Goal: Task Accomplishment & Management: Use online tool/utility

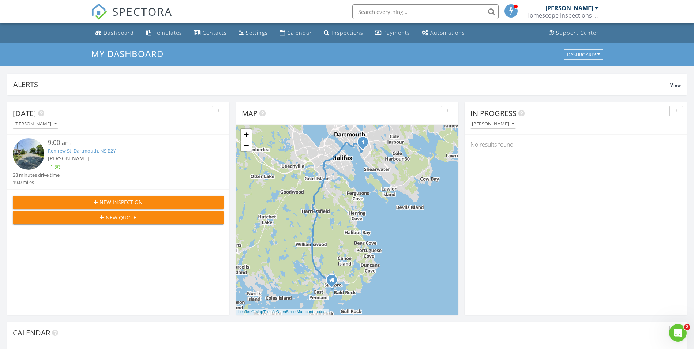
click at [97, 151] on link "Renfrew St, Dartmouth, NS B2Y" at bounding box center [82, 150] width 68 height 7
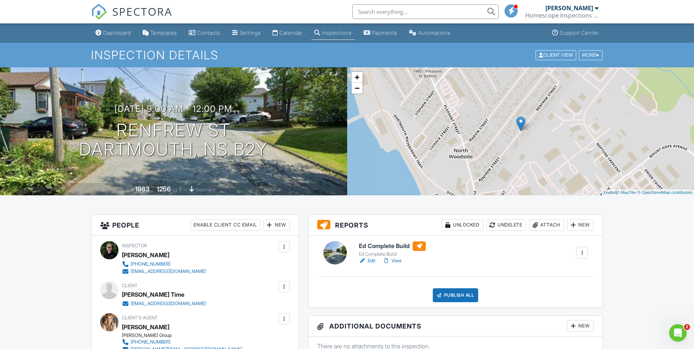
click at [371, 262] on link "Edit" at bounding box center [367, 260] width 16 height 7
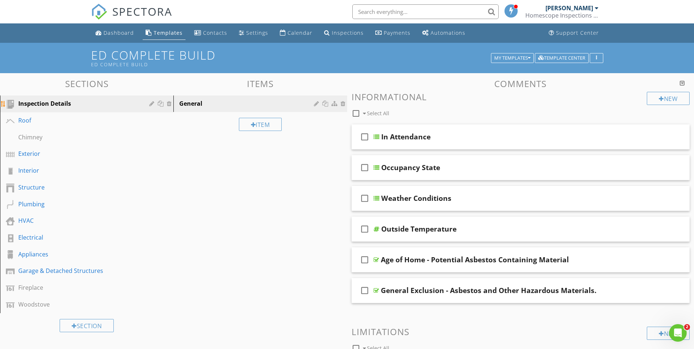
click at [66, 105] on div "Inspection Details" at bounding box center [78, 103] width 120 height 9
drag, startPoint x: 264, startPoint y: 102, endPoint x: 255, endPoint y: 146, distance: 44.4
click at [315, 104] on div at bounding box center [317, 104] width 7 height 6
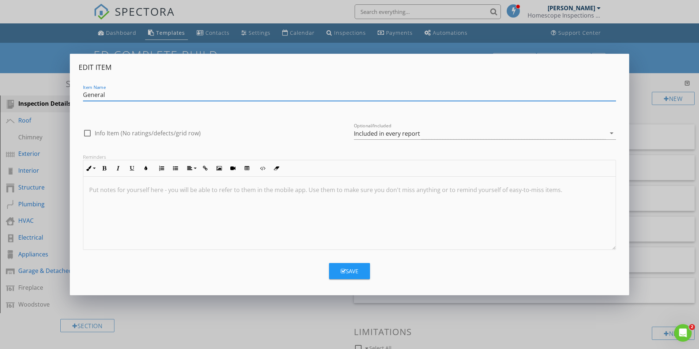
click at [88, 132] on div at bounding box center [87, 133] width 12 height 12
checkbox input "true"
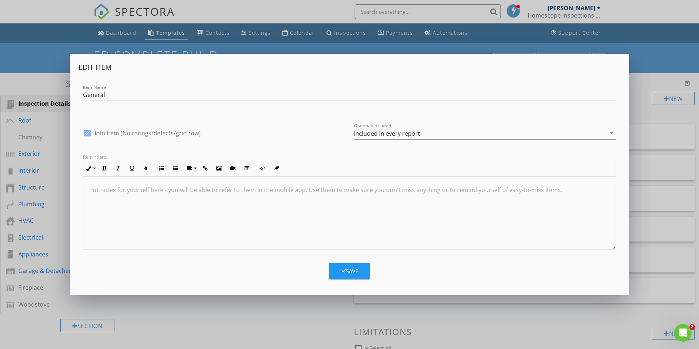
click at [350, 269] on div "Save" at bounding box center [350, 271] width 18 height 8
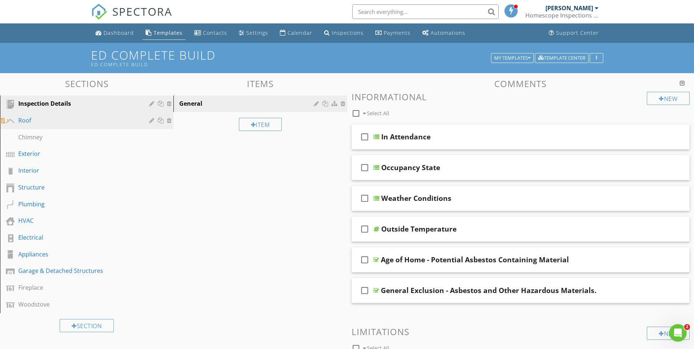
click at [75, 125] on link "Roof" at bounding box center [87, 120] width 171 height 17
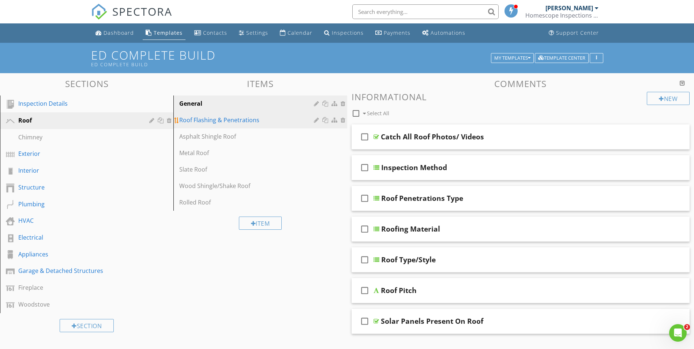
click at [221, 124] on div "Roof Flashing & Penetrations" at bounding box center [247, 120] width 136 height 9
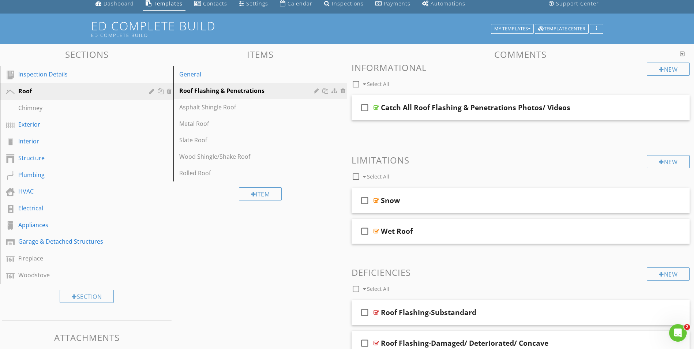
scroll to position [73, 0]
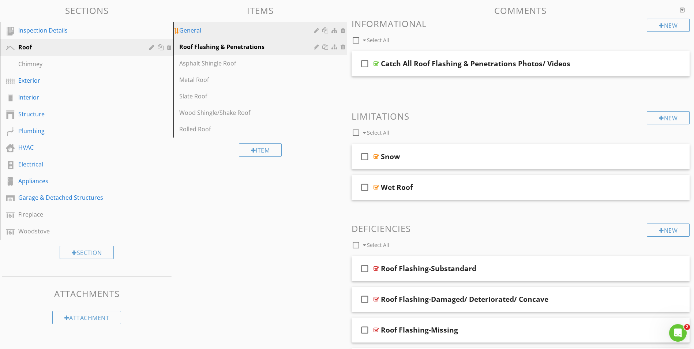
click at [211, 36] on link "General" at bounding box center [261, 30] width 171 height 16
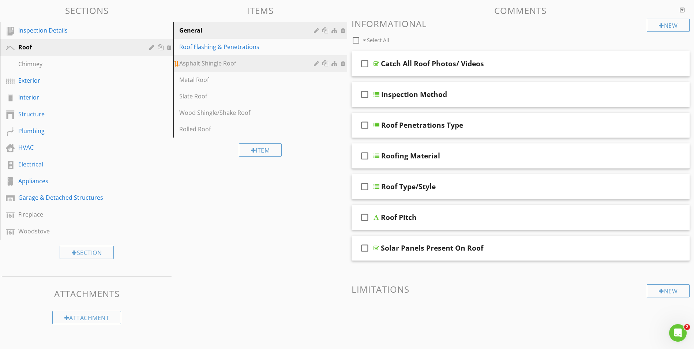
click at [223, 61] on div "Asphalt Shingle Roof" at bounding box center [247, 63] width 136 height 9
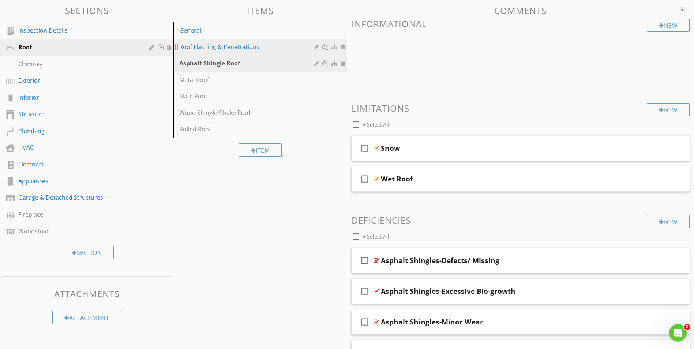
click at [220, 49] on div "Roof Flashing & Penetrations" at bounding box center [247, 46] width 136 height 9
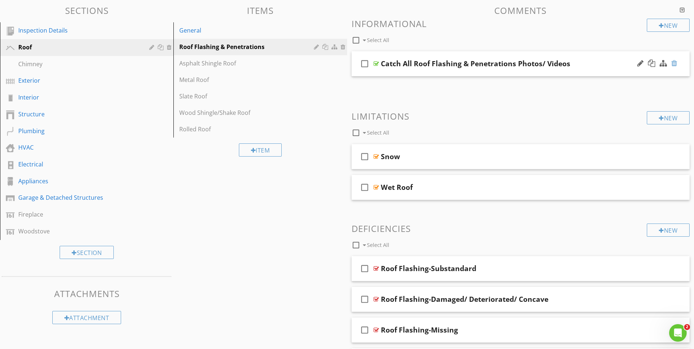
click at [674, 64] on div at bounding box center [674, 63] width 6 height 7
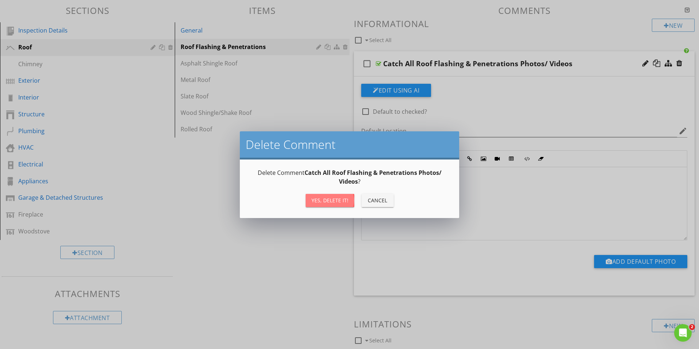
click at [336, 203] on div "Yes, Delete it!" at bounding box center [330, 200] width 37 height 8
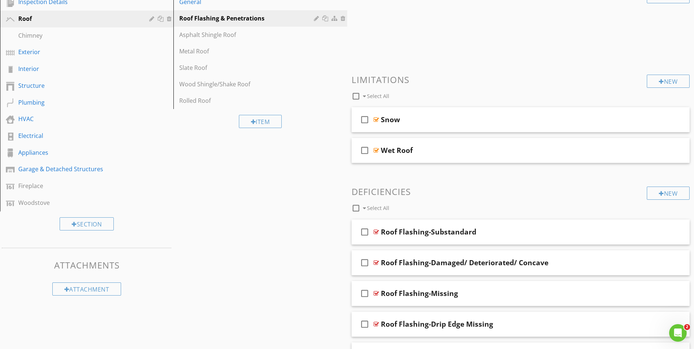
scroll to position [0, 0]
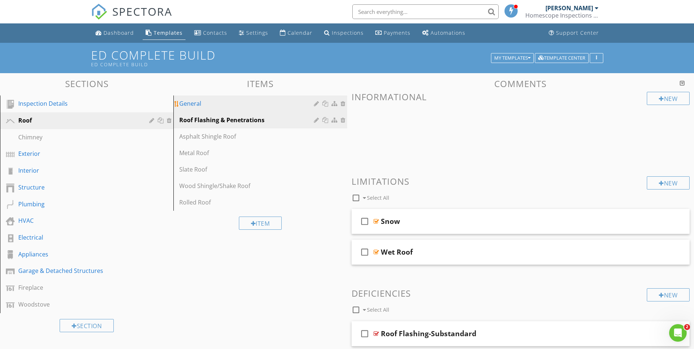
click at [192, 106] on div "General" at bounding box center [247, 103] width 136 height 9
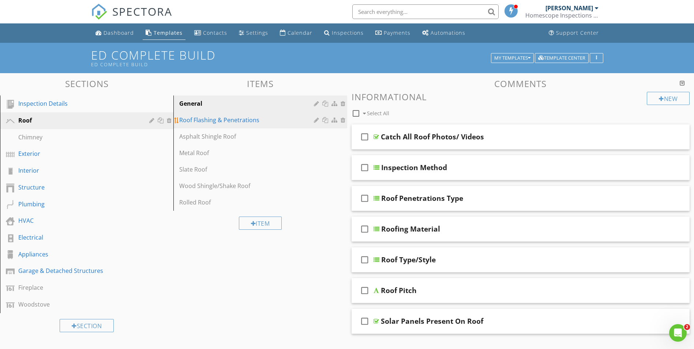
click at [194, 119] on div "Roof Flashing & Penetrations" at bounding box center [247, 120] width 136 height 9
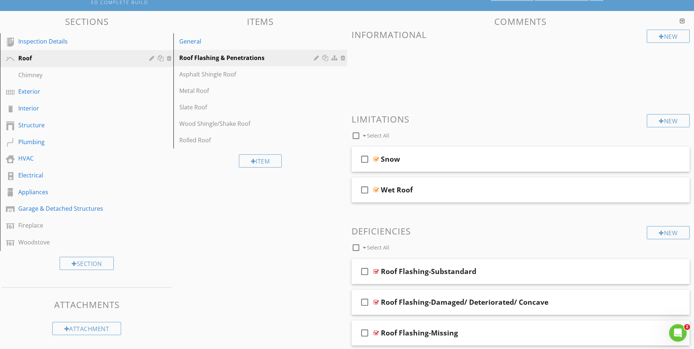
scroll to position [54, 0]
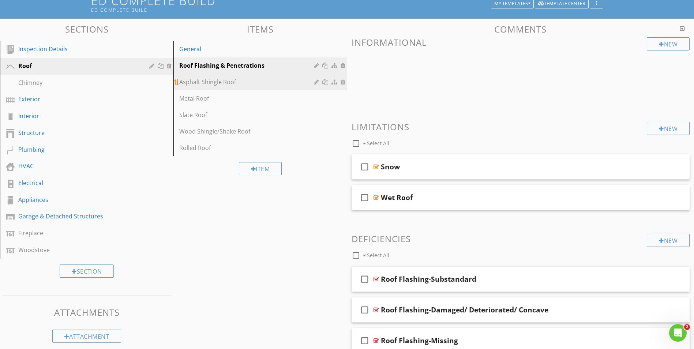
click at [241, 87] on link "Asphalt Shingle Roof" at bounding box center [261, 82] width 171 height 16
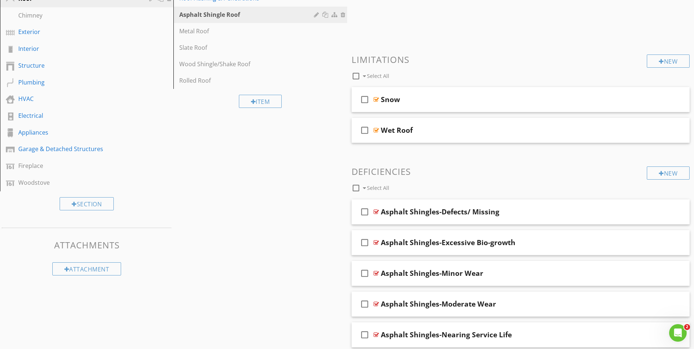
scroll to position [85, 0]
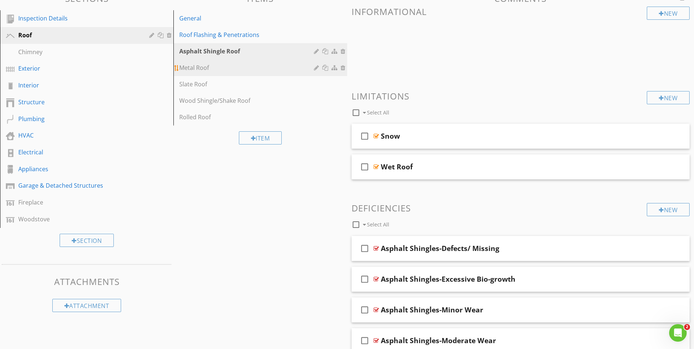
click at [214, 68] on div "Metal Roof" at bounding box center [247, 67] width 136 height 9
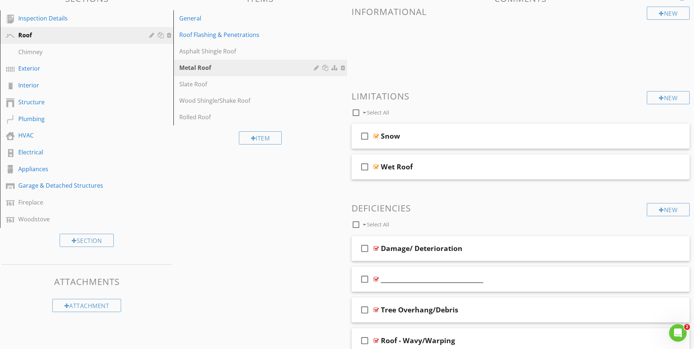
click at [233, 197] on div "Sections Inspection Details Roof Chimney Exterior Interior Structure Plumbing H…" at bounding box center [347, 197] width 694 height 419
click at [86, 53] on div "Chimney" at bounding box center [78, 52] width 120 height 9
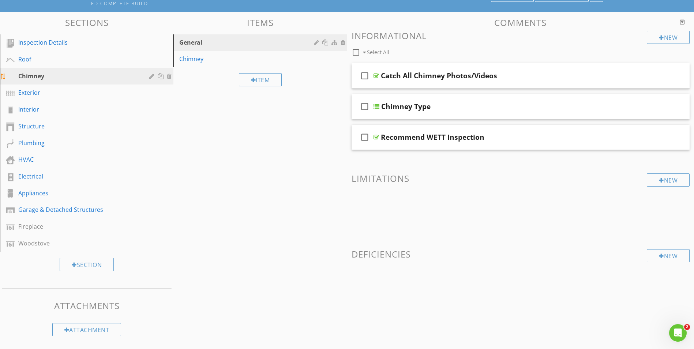
scroll to position [61, 0]
click at [218, 59] on div "Chimney" at bounding box center [247, 58] width 136 height 9
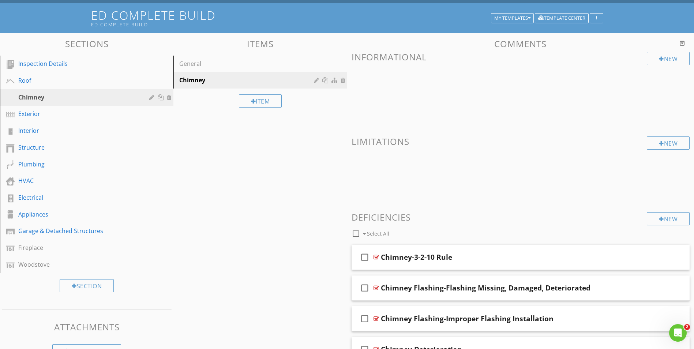
scroll to position [0, 0]
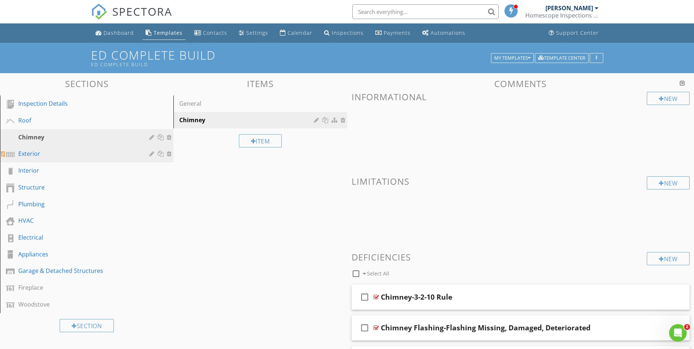
click at [84, 157] on div "Exterior" at bounding box center [78, 153] width 120 height 9
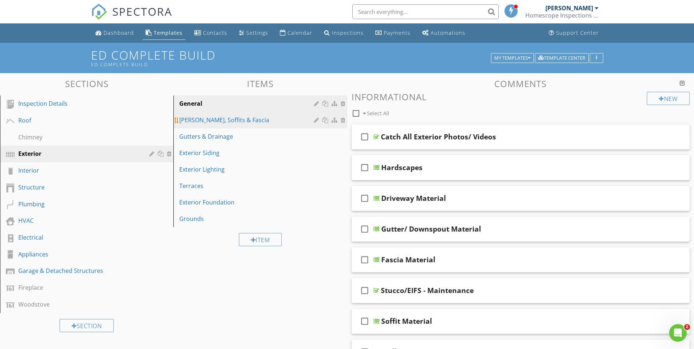
click at [265, 122] on div "Eaves, Soffits & Fascia" at bounding box center [247, 120] width 136 height 9
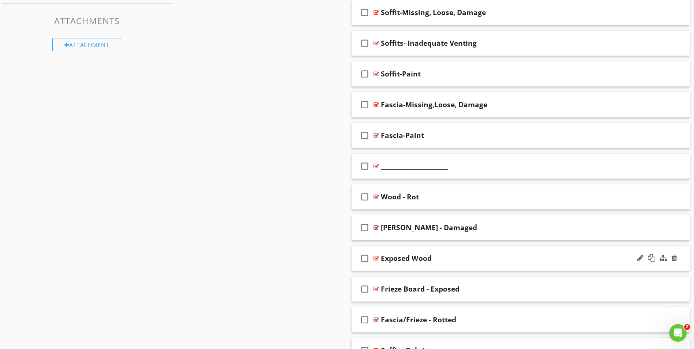
scroll to position [422, 0]
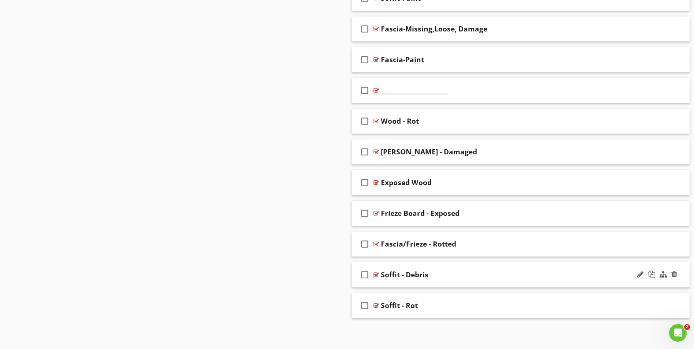
click at [471, 271] on div "Soffit - Debris" at bounding box center [502, 274] width 242 height 9
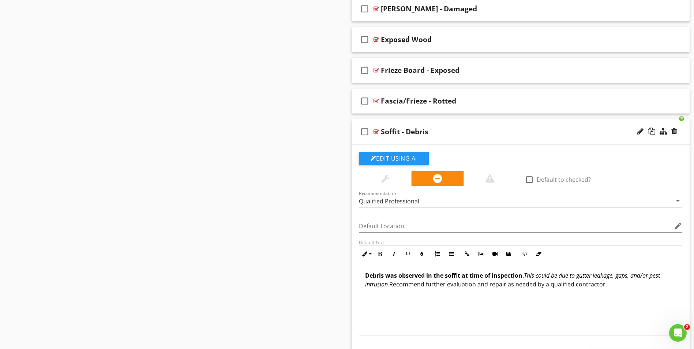
scroll to position [568, 0]
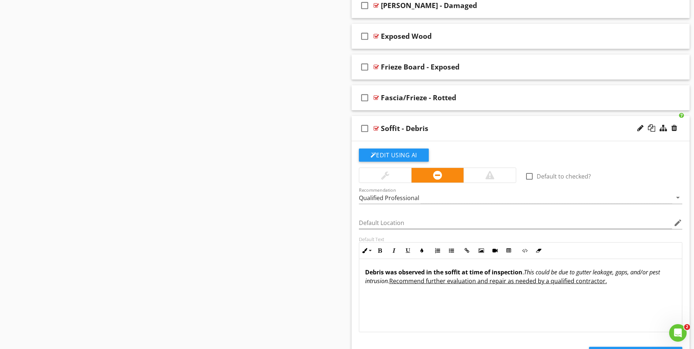
click at [484, 132] on div "Soffit - Debris" at bounding box center [502, 128] width 242 height 9
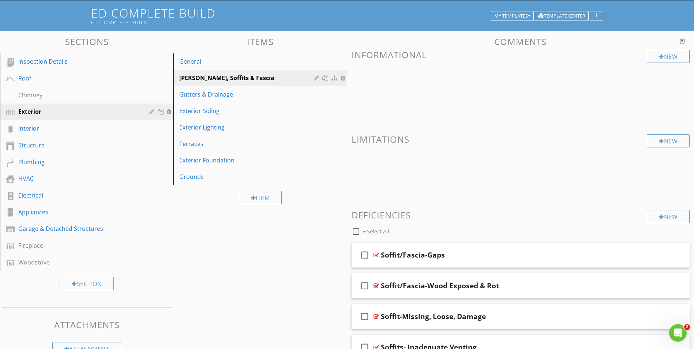
scroll to position [19, 0]
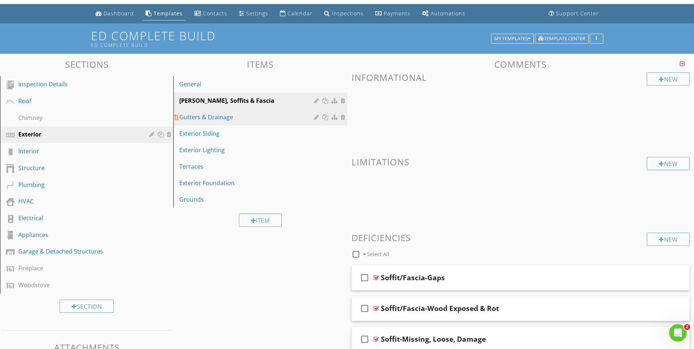
click at [200, 115] on div "Gutters & Drainage" at bounding box center [247, 117] width 136 height 9
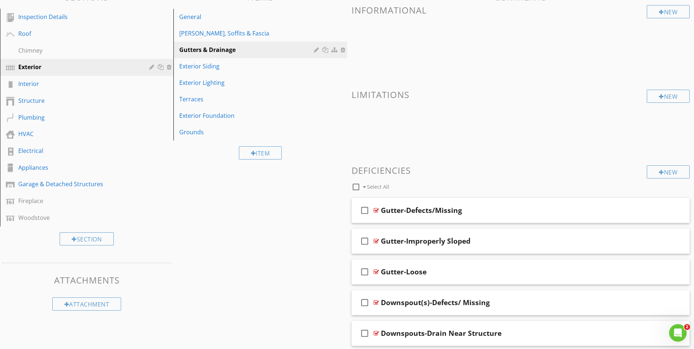
scroll to position [81, 0]
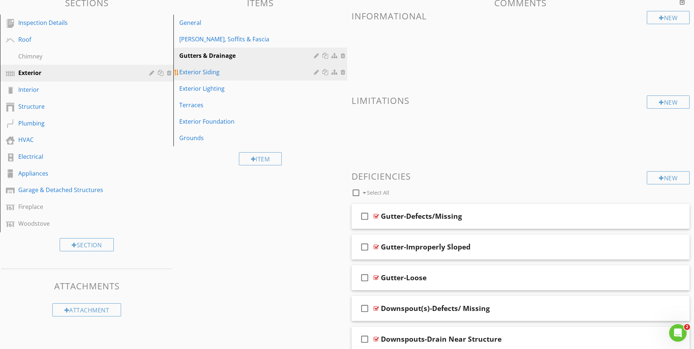
click at [199, 76] on div "Exterior Siding" at bounding box center [247, 72] width 136 height 9
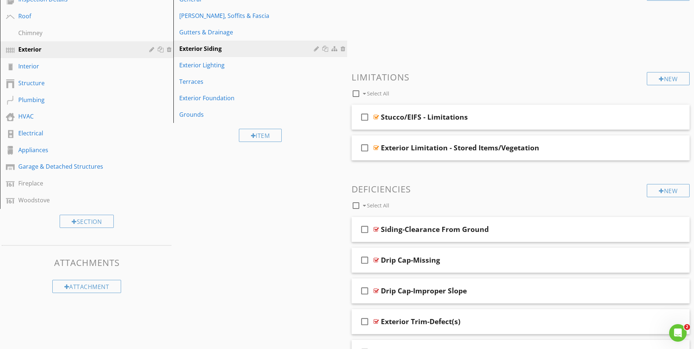
scroll to position [117, 0]
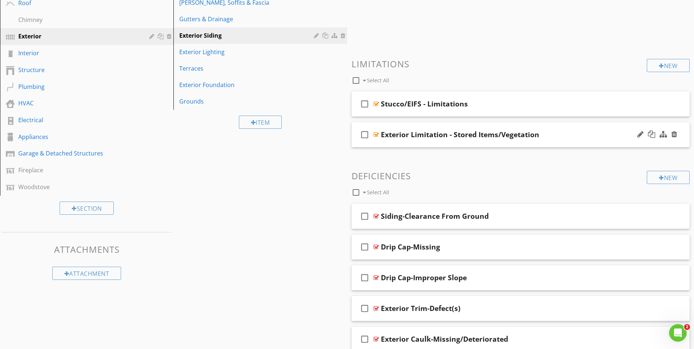
click at [548, 134] on div "Exterior Limitation - Stored Items/Vegetation" at bounding box center [502, 134] width 242 height 9
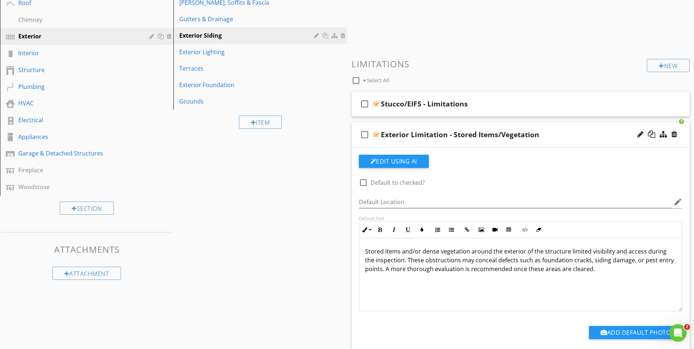
click at [567, 133] on div "Exterior Limitation - Stored Items/Vegetation" at bounding box center [502, 134] width 242 height 9
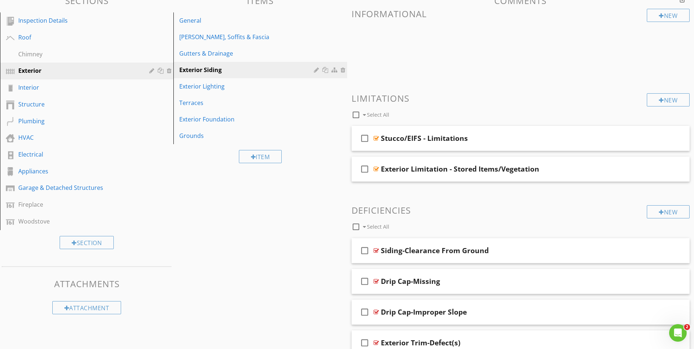
scroll to position [81, 0]
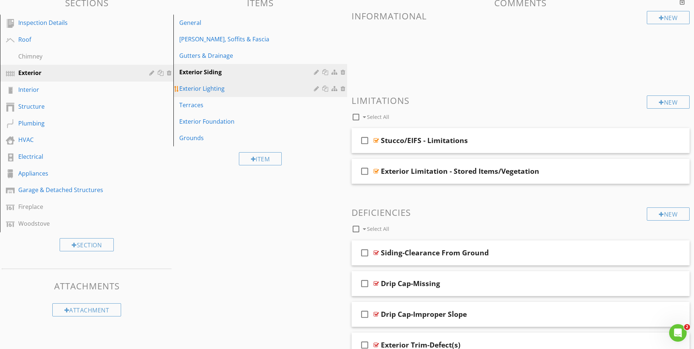
click at [210, 91] on div "Exterior Lighting" at bounding box center [247, 88] width 136 height 9
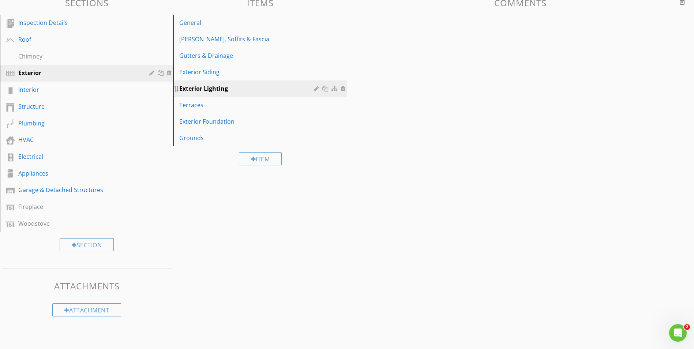
scroll to position [61, 0]
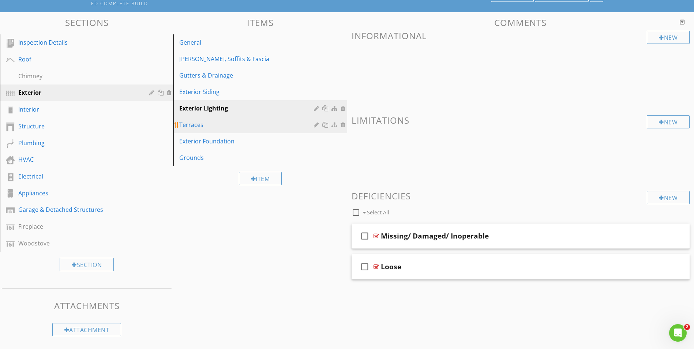
click at [224, 126] on div "Terraces" at bounding box center [247, 124] width 136 height 9
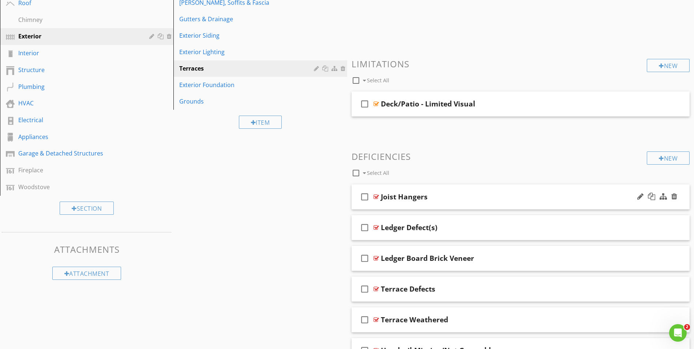
scroll to position [154, 0]
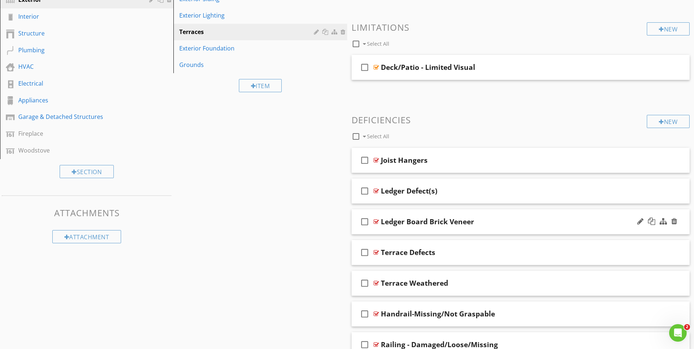
click at [493, 220] on div "Ledger Board Brick Veneer" at bounding box center [502, 221] width 242 height 9
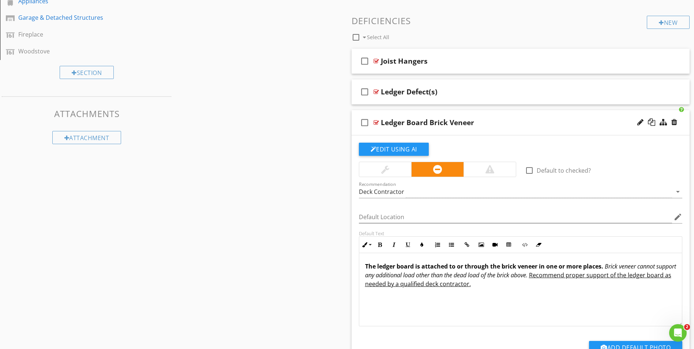
scroll to position [264, 0]
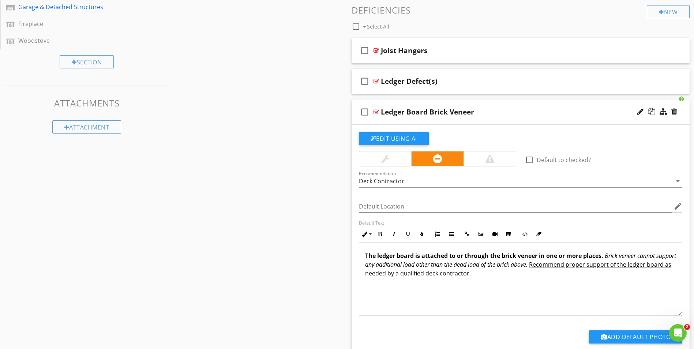
click at [546, 112] on div "Ledger Board Brick Veneer" at bounding box center [502, 112] width 242 height 9
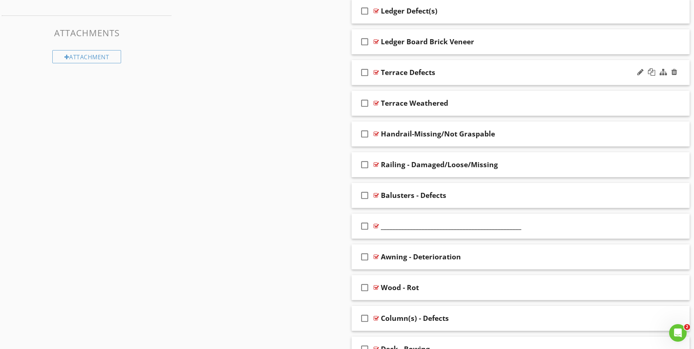
scroll to position [337, 0]
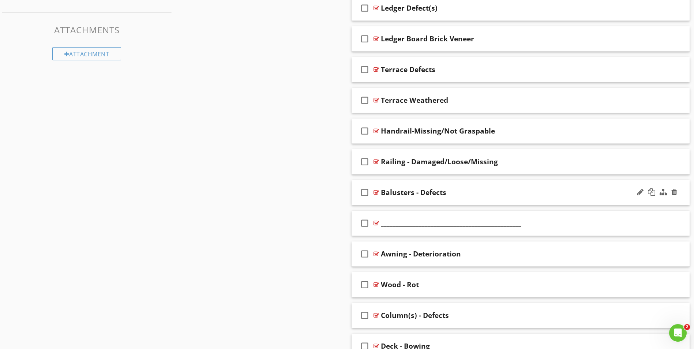
click at [507, 189] on div "Balusters - Defects" at bounding box center [502, 192] width 242 height 9
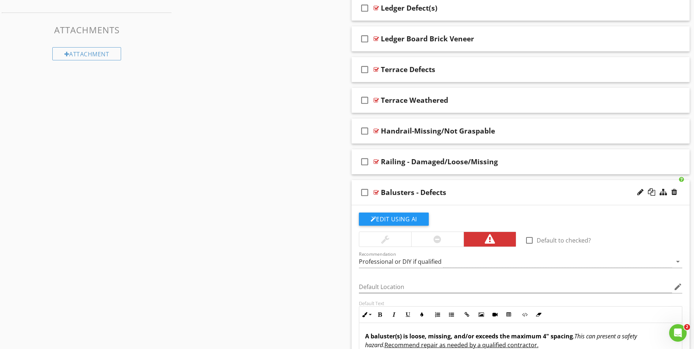
scroll to position [373, 0]
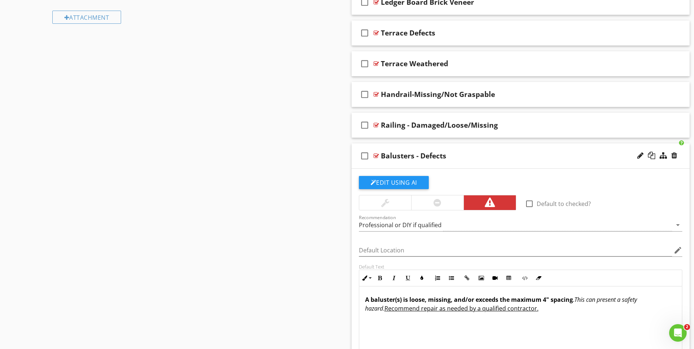
click at [493, 156] on div "Balusters - Defects" at bounding box center [502, 155] width 242 height 9
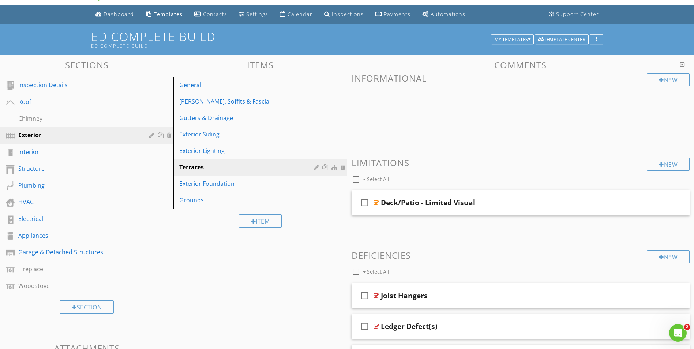
scroll to position [0, 0]
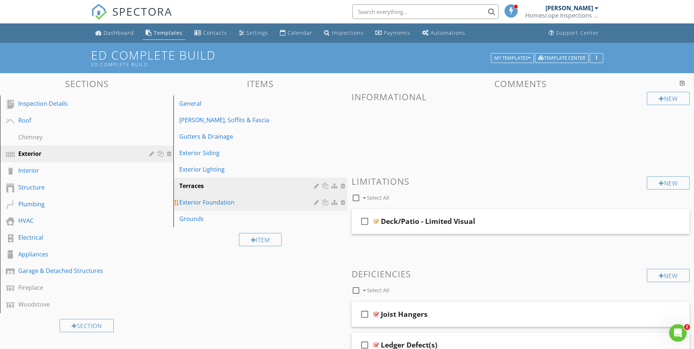
click at [231, 202] on div "Exterior Foundation" at bounding box center [247, 202] width 136 height 9
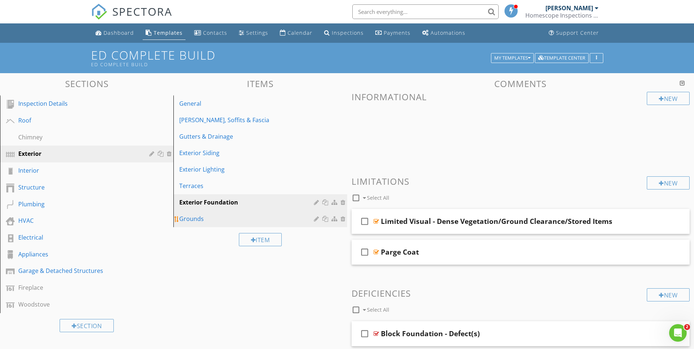
click at [214, 218] on div "Grounds" at bounding box center [247, 218] width 136 height 9
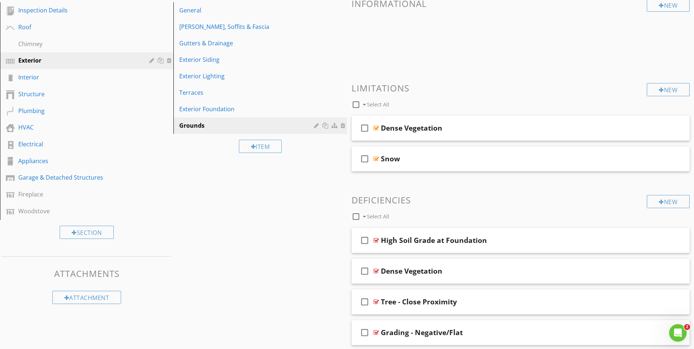
scroll to position [73, 0]
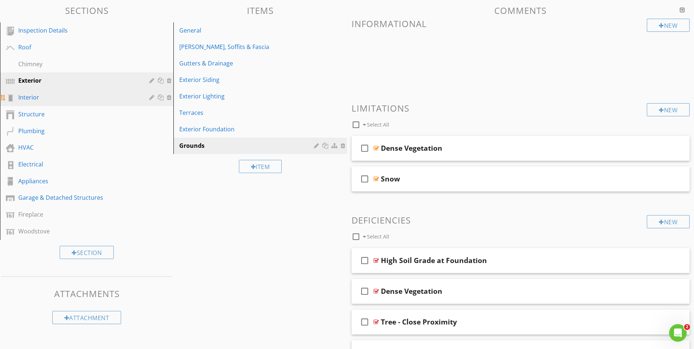
click at [46, 95] on div "Interior" at bounding box center [78, 97] width 120 height 9
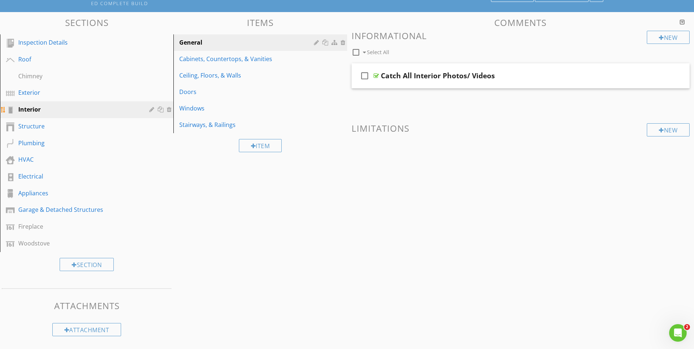
scroll to position [61, 0]
click at [234, 62] on div "Cabinets, Countertops, & Vanities" at bounding box center [247, 58] width 136 height 9
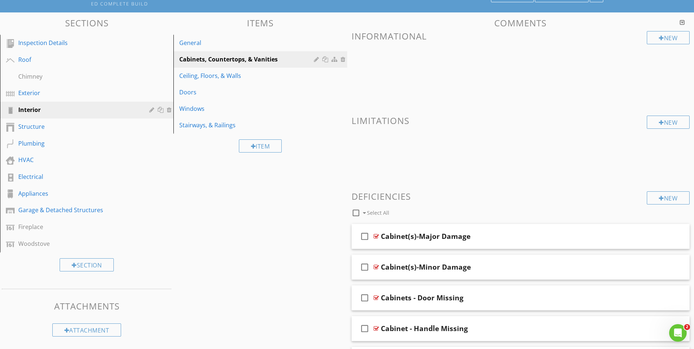
scroll to position [37, 0]
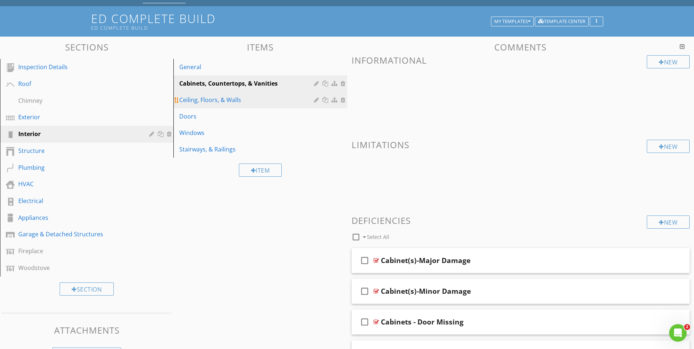
click at [226, 99] on div "Ceiling, Floors, & Walls" at bounding box center [247, 99] width 136 height 9
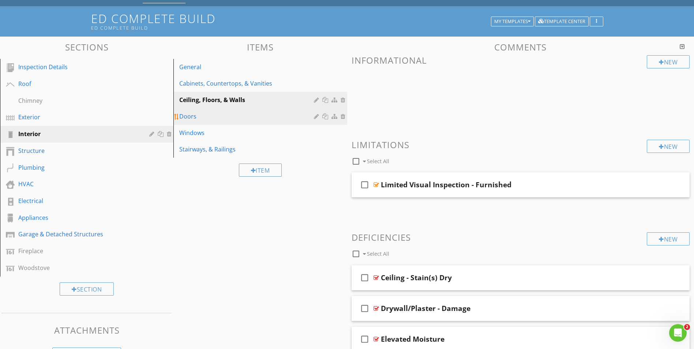
click at [204, 120] on div "Doors" at bounding box center [247, 116] width 136 height 9
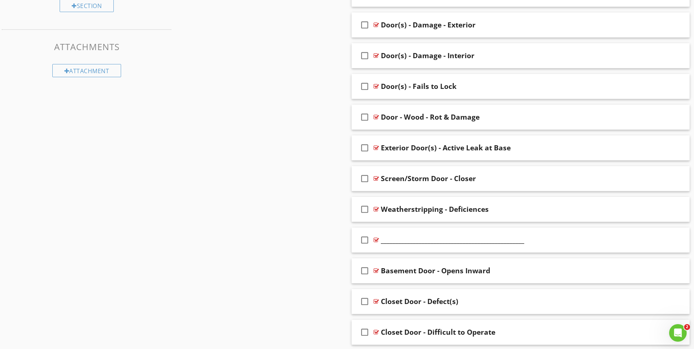
scroll to position [366, 0]
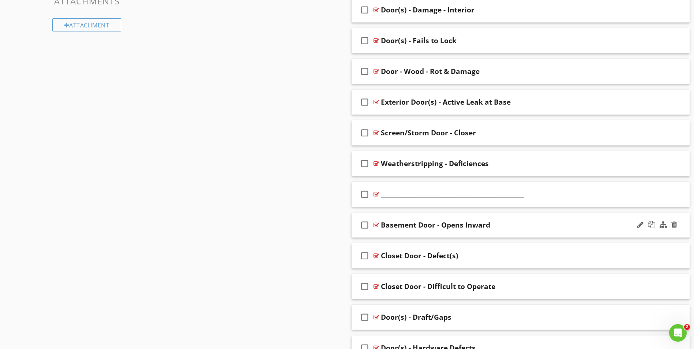
click at [535, 227] on div "Basement Door - Opens Inward" at bounding box center [502, 225] width 242 height 9
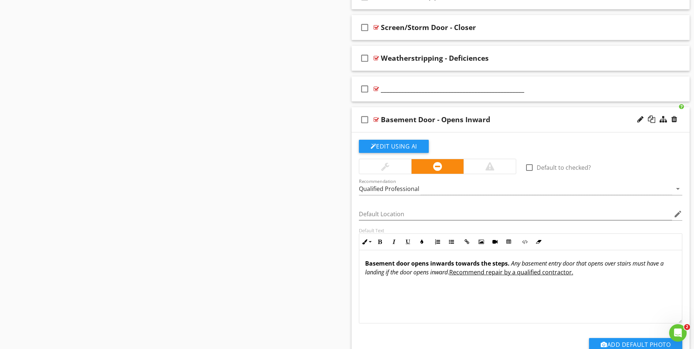
scroll to position [475, 0]
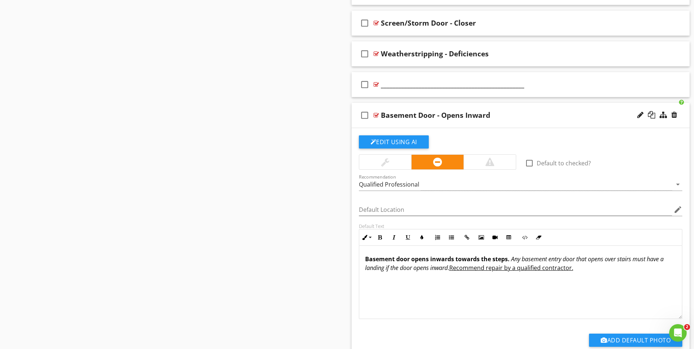
click at [529, 120] on div "check_box_outline_blank Basement Door - Opens Inward" at bounding box center [520, 115] width 338 height 25
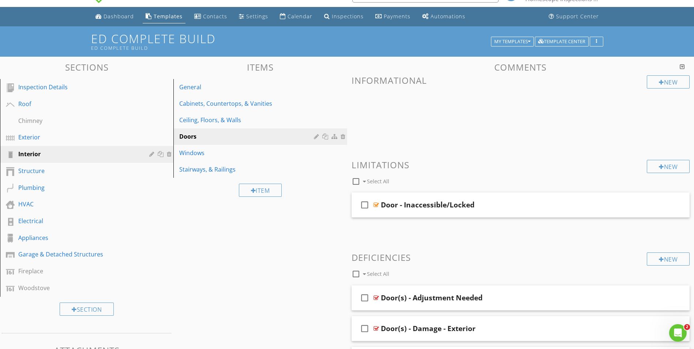
scroll to position [0, 0]
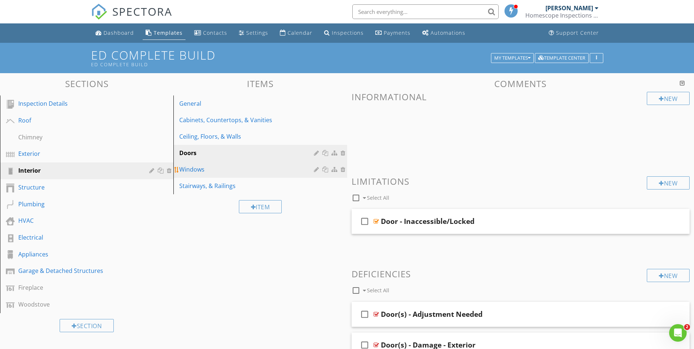
click at [201, 167] on div "Windows" at bounding box center [247, 169] width 136 height 9
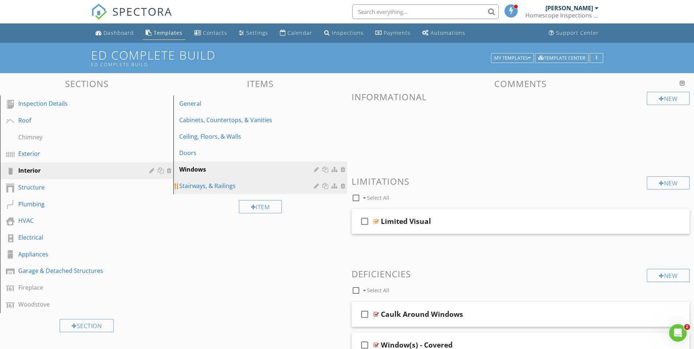
click at [218, 187] on div "Stairways, & Railings" at bounding box center [247, 185] width 136 height 9
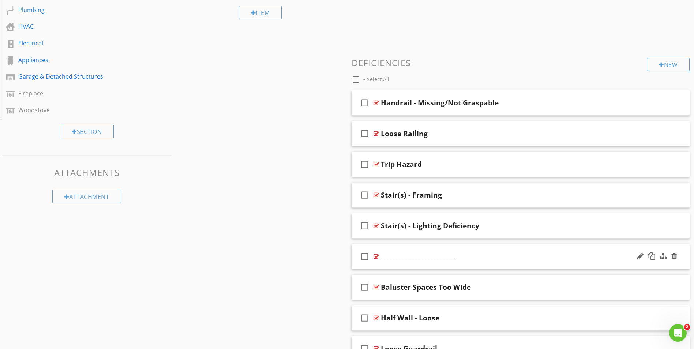
scroll to position [110, 0]
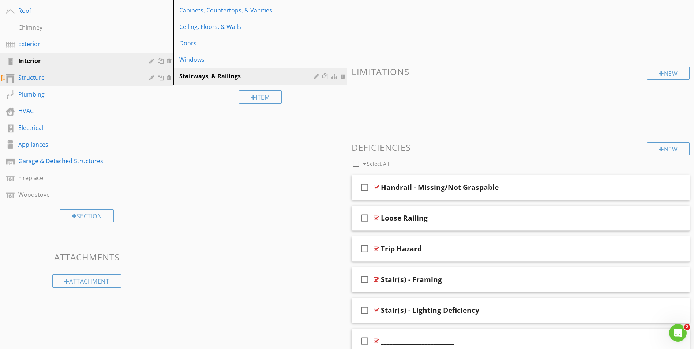
click at [54, 77] on div "Structure" at bounding box center [78, 77] width 120 height 9
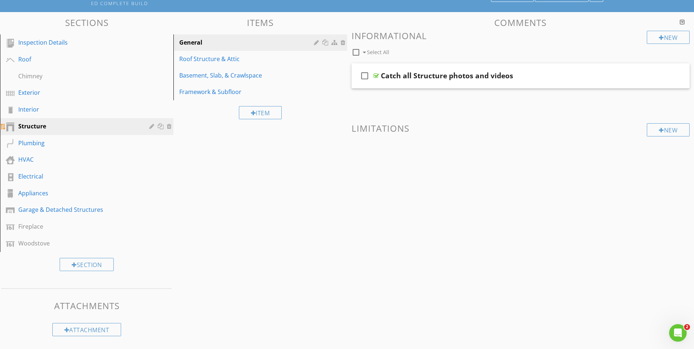
scroll to position [61, 0]
click at [229, 57] on div "Roof Structure & Attic" at bounding box center [247, 58] width 136 height 9
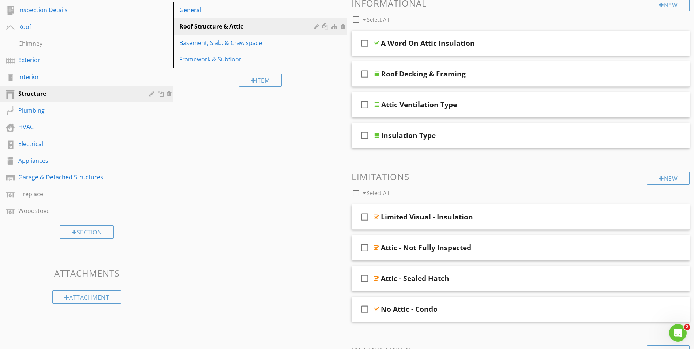
scroll to position [0, 0]
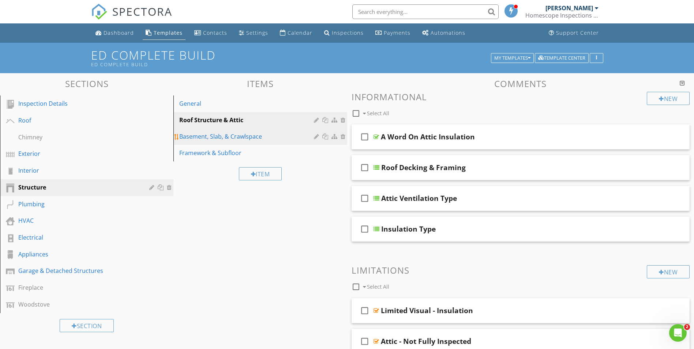
click at [200, 138] on div "Basement, Slab, & Crawlspace" at bounding box center [247, 136] width 136 height 9
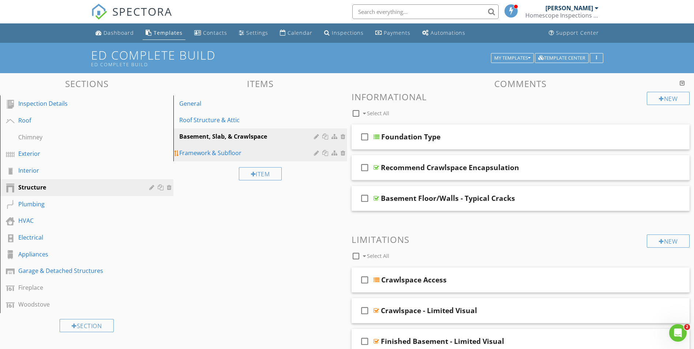
click at [203, 153] on div "Framework & Subfloor" at bounding box center [247, 152] width 136 height 9
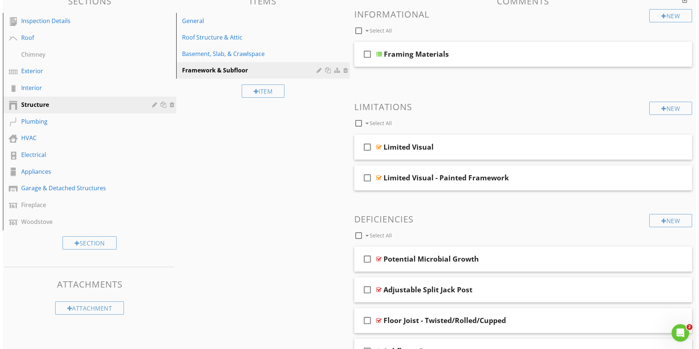
scroll to position [37, 0]
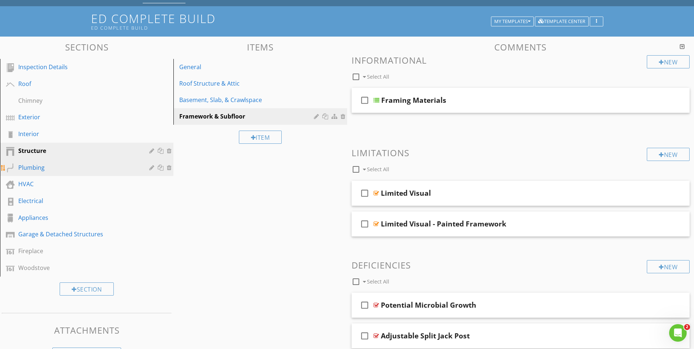
click at [60, 167] on div "Plumbing" at bounding box center [78, 167] width 120 height 9
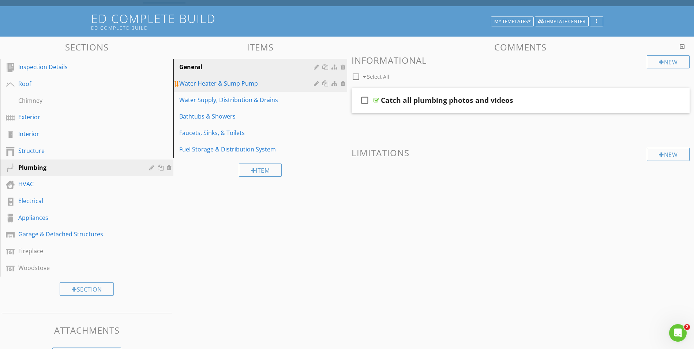
click at [229, 86] on div "Water Heater & Sump Pump" at bounding box center [247, 83] width 136 height 9
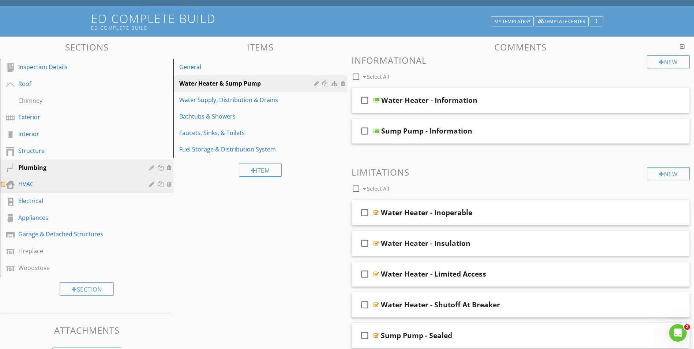
click at [69, 186] on div "HVAC" at bounding box center [78, 184] width 120 height 9
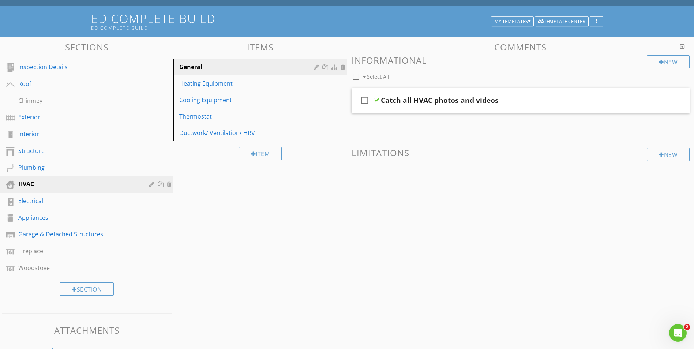
drag, startPoint x: 69, startPoint y: 186, endPoint x: 271, endPoint y: 232, distance: 207.0
click at [271, 232] on div "Sections Inspection Details Roof Chimney Exterior Interior Structure Plumbing H…" at bounding box center [347, 202] width 694 height 330
click at [151, 182] on div at bounding box center [152, 184] width 7 height 6
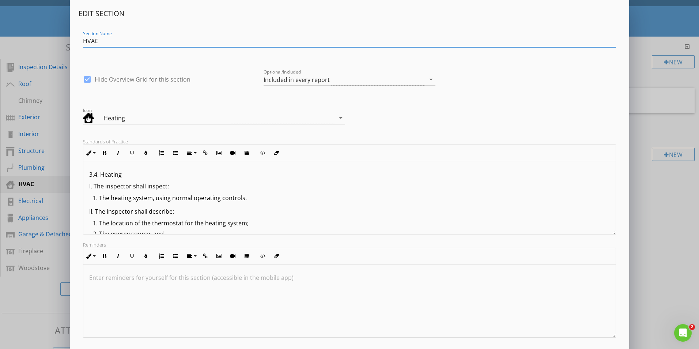
click at [428, 82] on icon "arrow_drop_down" at bounding box center [431, 79] width 9 height 9
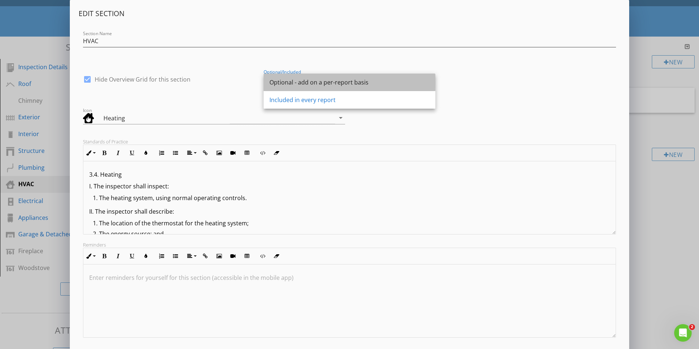
click at [331, 81] on div "Optional - add on a per-report basis" at bounding box center [350, 82] width 160 height 9
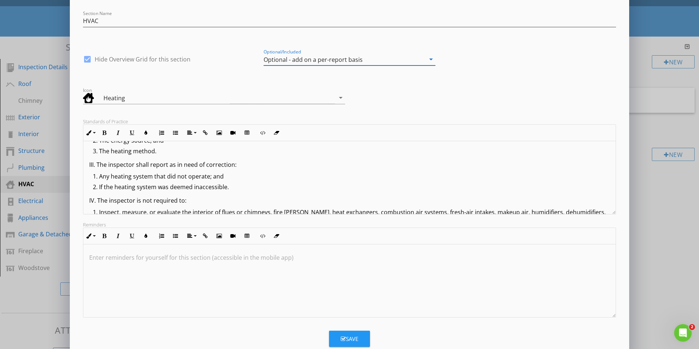
scroll to position [38, 0]
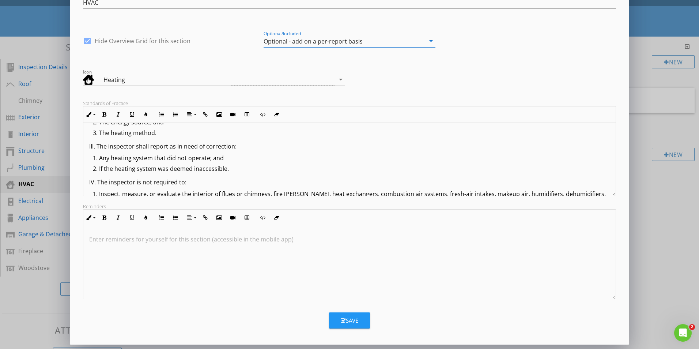
click at [348, 323] on div "Save" at bounding box center [350, 320] width 18 height 8
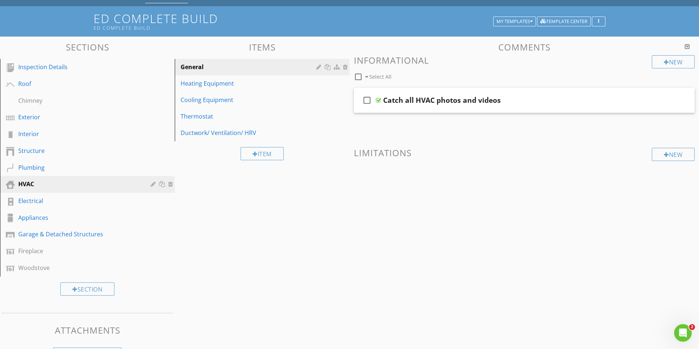
scroll to position [0, 0]
click at [226, 271] on div "Sections Inspection Details Roof Chimney Exterior Interior Structure Plumbing H…" at bounding box center [347, 202] width 694 height 330
click at [78, 234] on div "Garage & Detached Structures" at bounding box center [78, 234] width 120 height 9
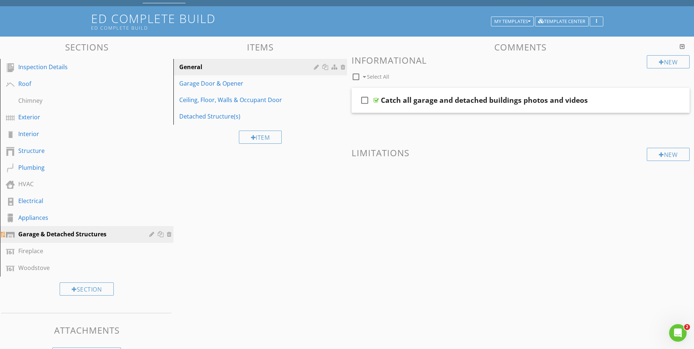
click at [150, 236] on div at bounding box center [152, 234] width 7 height 6
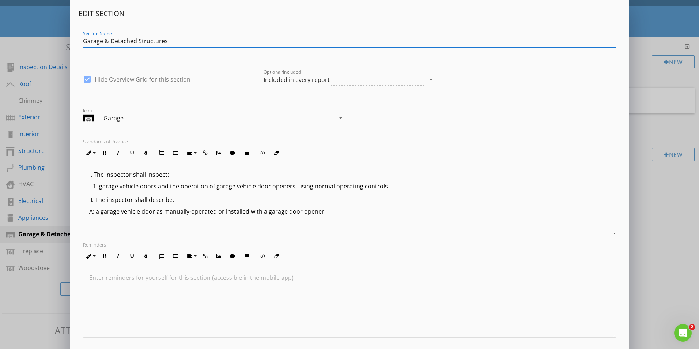
click at [432, 78] on icon "arrow_drop_down" at bounding box center [431, 79] width 9 height 9
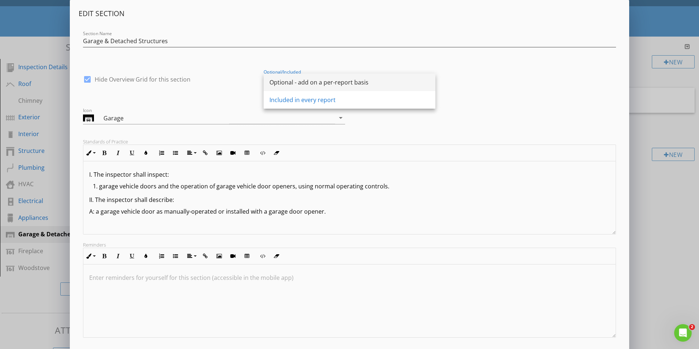
click at [313, 80] on div "Optional - add on a per-report basis" at bounding box center [350, 82] width 160 height 9
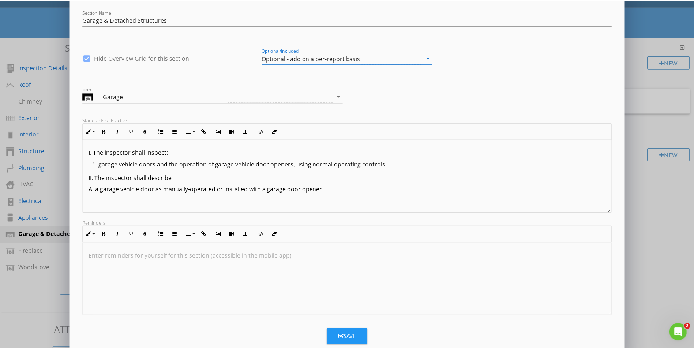
scroll to position [38, 0]
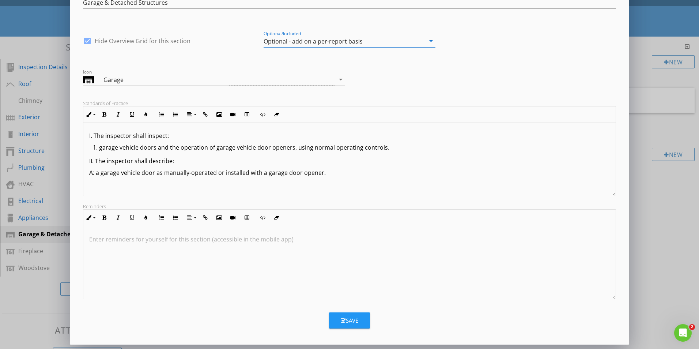
click at [347, 318] on div "Save" at bounding box center [350, 320] width 18 height 8
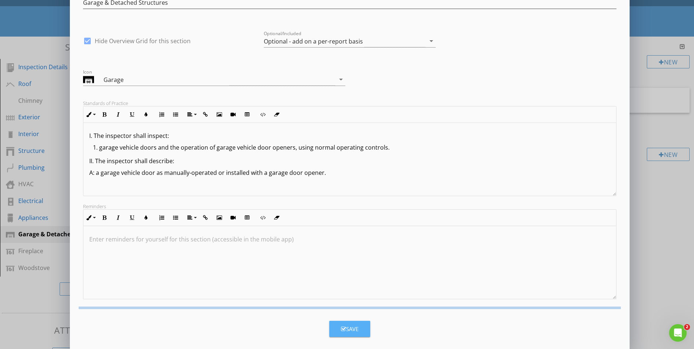
scroll to position [0, 0]
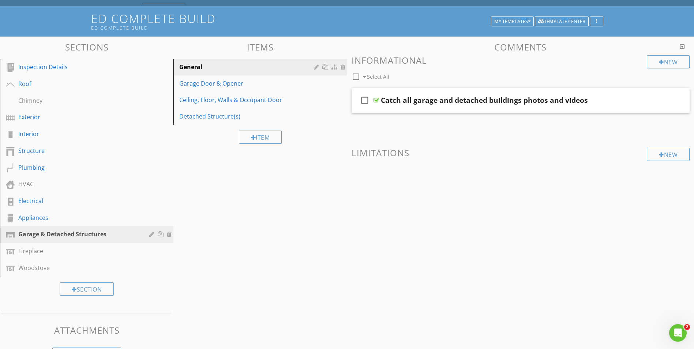
click at [381, 258] on div "Sections Inspection Details Roof Chimney Exterior Interior Structure Plumbing H…" at bounding box center [347, 202] width 694 height 330
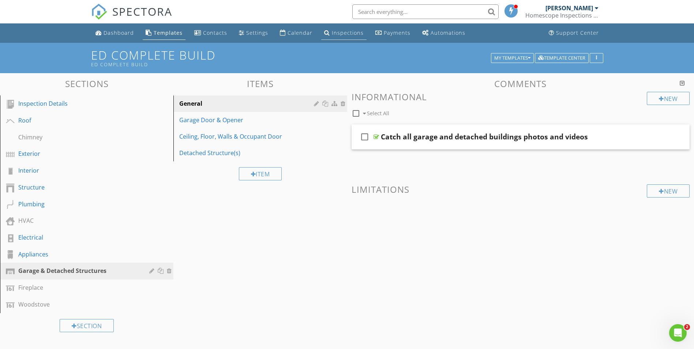
click at [347, 33] on div "Inspections" at bounding box center [348, 32] width 32 height 7
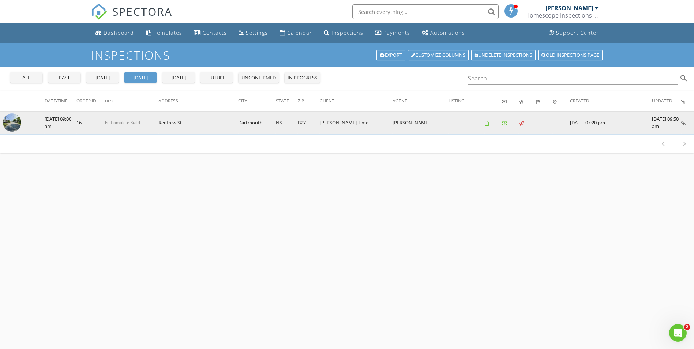
click at [15, 121] on img at bounding box center [12, 122] width 18 height 18
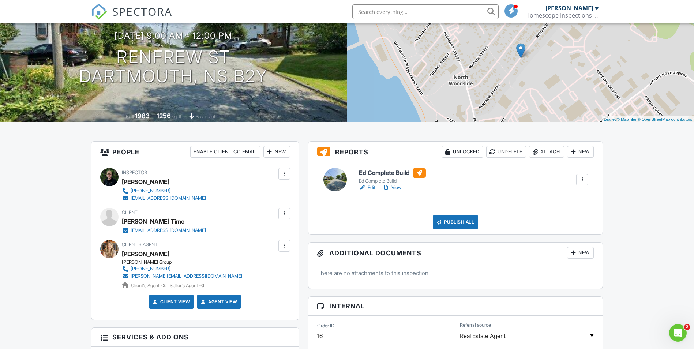
click at [580, 179] on div at bounding box center [581, 179] width 7 height 7
click at [564, 236] on div "Delete" at bounding box center [565, 237] width 15 height 8
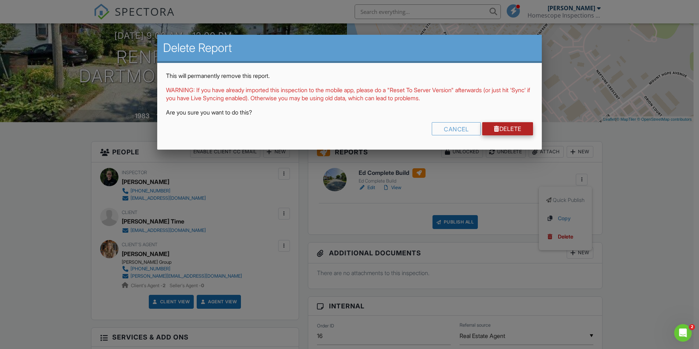
click at [520, 128] on link "Delete" at bounding box center [507, 128] width 51 height 13
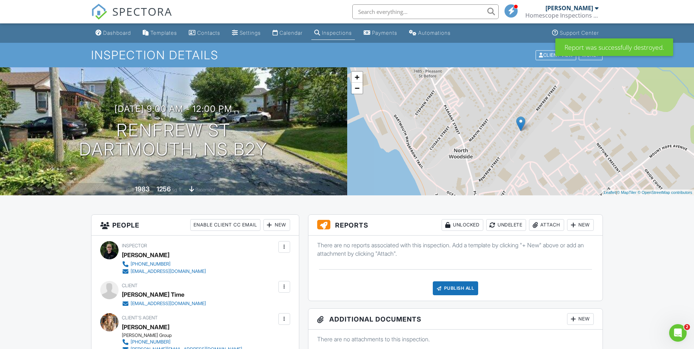
click at [583, 223] on div "New" at bounding box center [580, 225] width 27 height 12
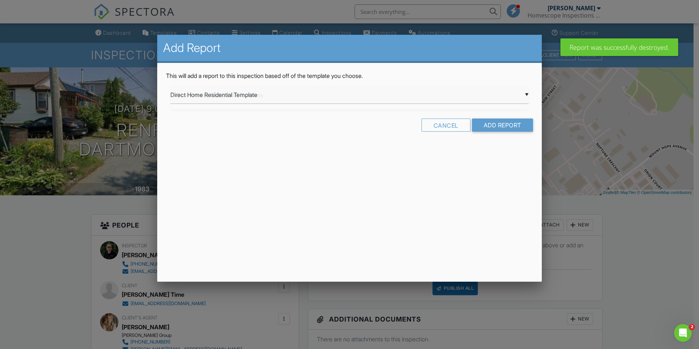
click at [509, 97] on div "▼ Direct Home Residential Template Direct Home Residential Template Direct Home…" at bounding box center [349, 95] width 358 height 18
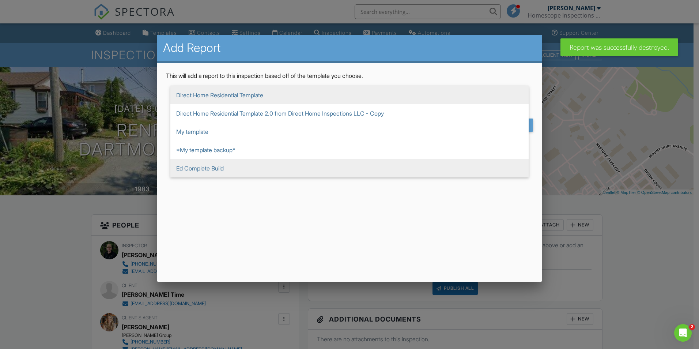
click at [227, 166] on span "Ed Complete Build" at bounding box center [349, 168] width 358 height 18
type input "Ed Complete Build"
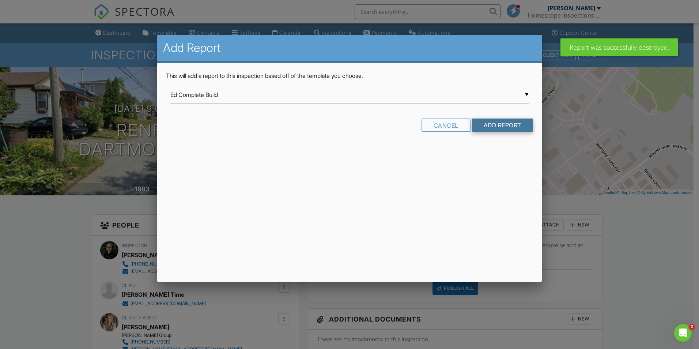
click at [492, 125] on input "Add Report" at bounding box center [502, 125] width 61 height 13
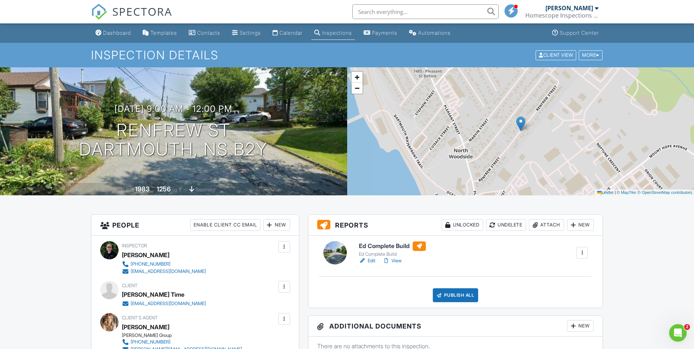
click at [369, 260] on link "Edit" at bounding box center [367, 260] width 16 height 7
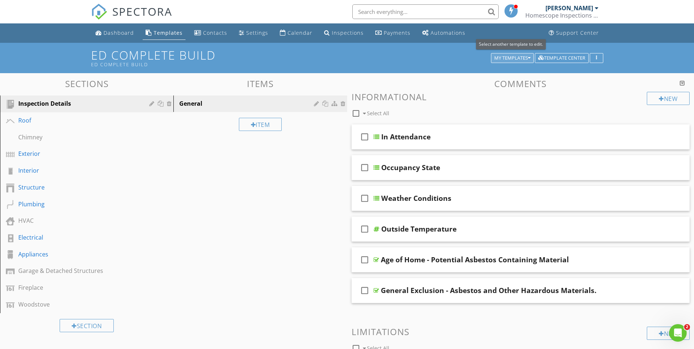
click at [503, 56] on div "My Templates" at bounding box center [512, 58] width 36 height 5
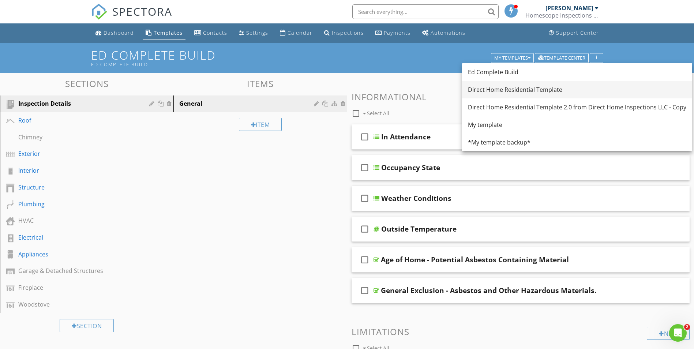
click at [500, 91] on div "Direct Home Residential Template" at bounding box center [577, 89] width 218 height 9
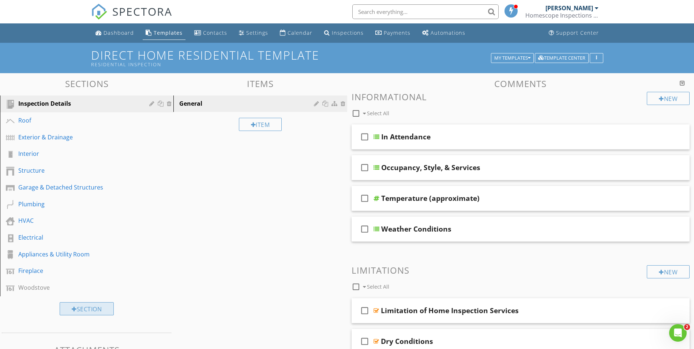
click at [89, 311] on div "Section" at bounding box center [87, 308] width 54 height 13
click at [651, 18] on div at bounding box center [347, 174] width 694 height 349
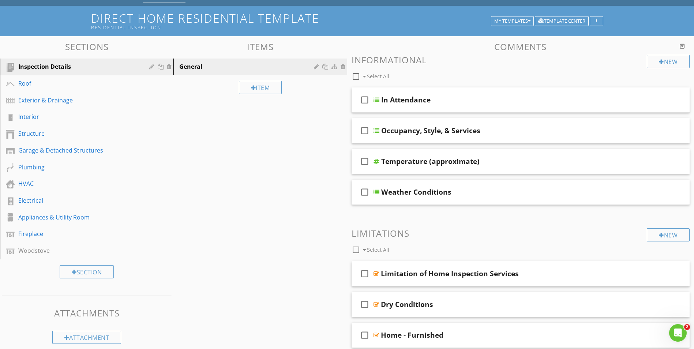
scroll to position [37, 0]
click at [500, 22] on div "My Templates" at bounding box center [512, 21] width 36 height 5
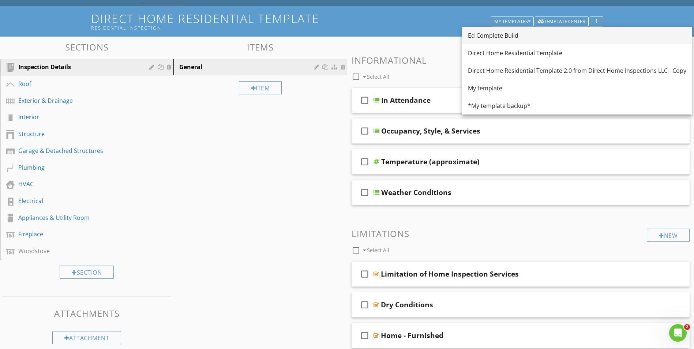
click at [490, 36] on div "Ed Complete Build" at bounding box center [577, 35] width 218 height 9
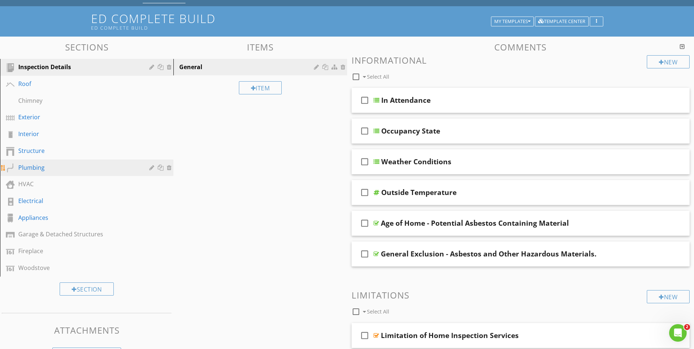
click at [43, 168] on div "Plumbing" at bounding box center [78, 167] width 120 height 9
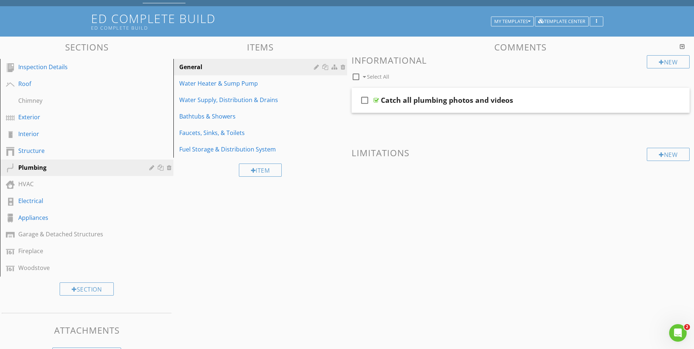
click at [230, 271] on div "Sections Inspection Details Roof Chimney Exterior Interior Structure Plumbing H…" at bounding box center [347, 202] width 694 height 330
click at [56, 97] on div "Chimney" at bounding box center [78, 100] width 120 height 9
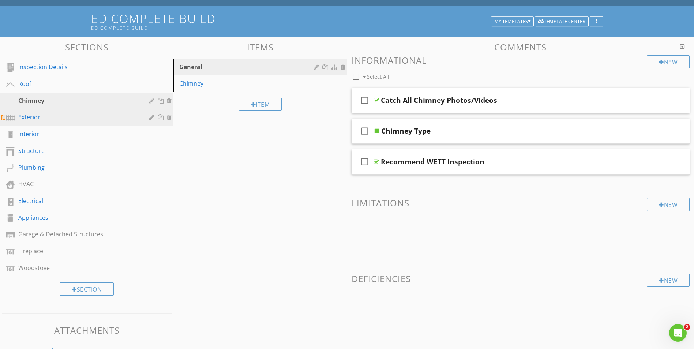
click at [50, 118] on div "Exterior" at bounding box center [78, 117] width 120 height 9
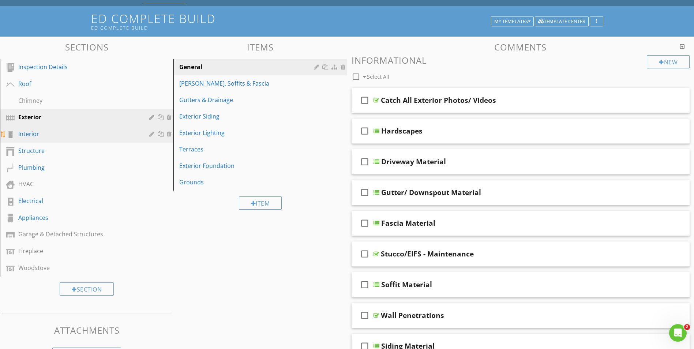
click at [52, 135] on div "Interior" at bounding box center [78, 133] width 120 height 9
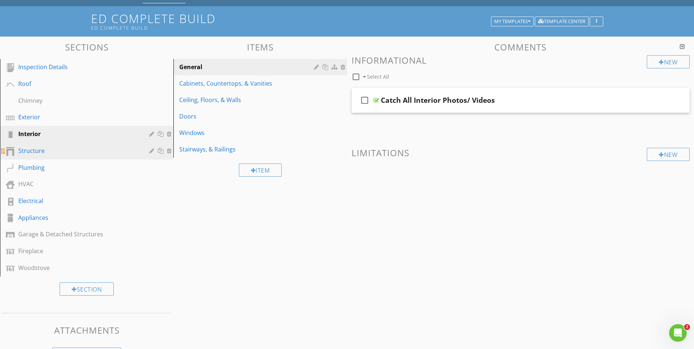
click at [51, 148] on div "Structure" at bounding box center [78, 150] width 120 height 9
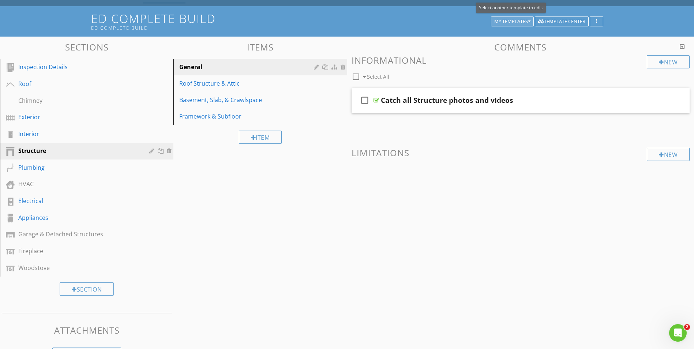
click at [514, 21] on div "My Templates" at bounding box center [512, 21] width 36 height 5
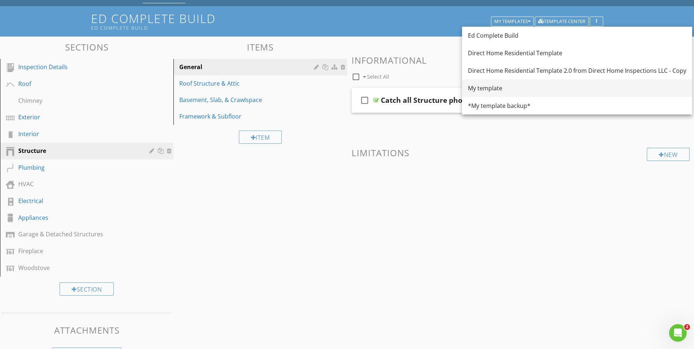
click at [500, 88] on div "My template" at bounding box center [577, 88] width 218 height 9
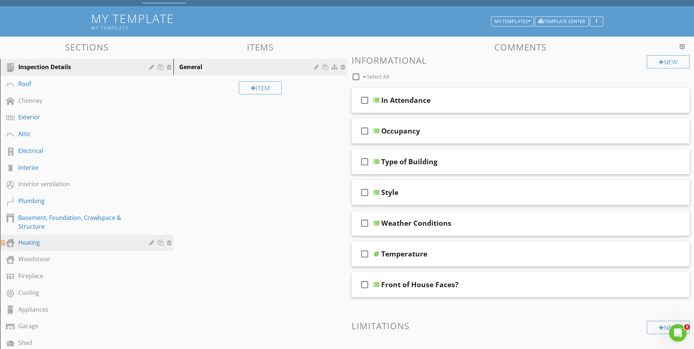
click at [61, 245] on div "Heating" at bounding box center [78, 242] width 120 height 9
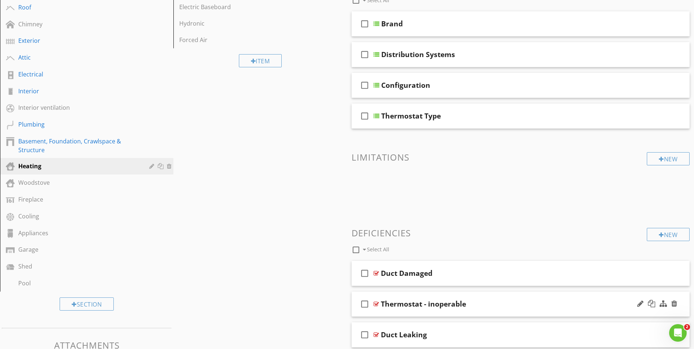
scroll to position [110, 0]
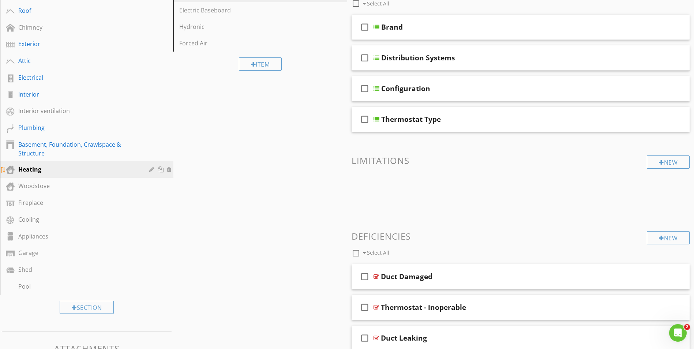
click at [160, 169] on div at bounding box center [162, 169] width 8 height 6
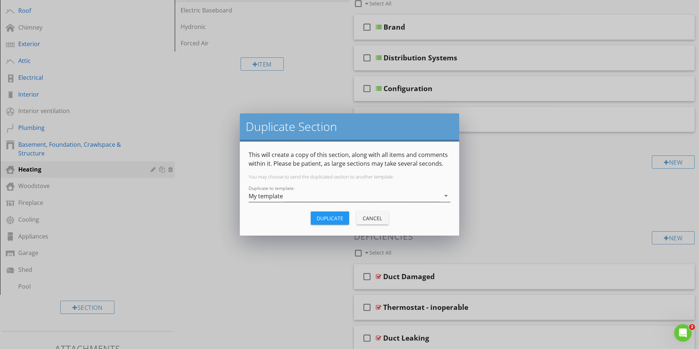
click at [446, 198] on icon "arrow_drop_down" at bounding box center [446, 195] width 9 height 9
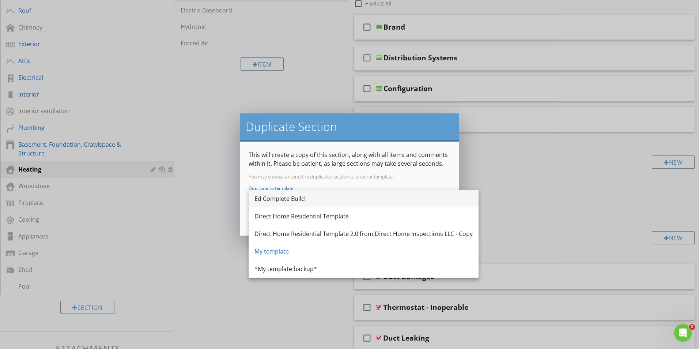
click at [318, 197] on div "Ed Complete Build" at bounding box center [364, 198] width 218 height 9
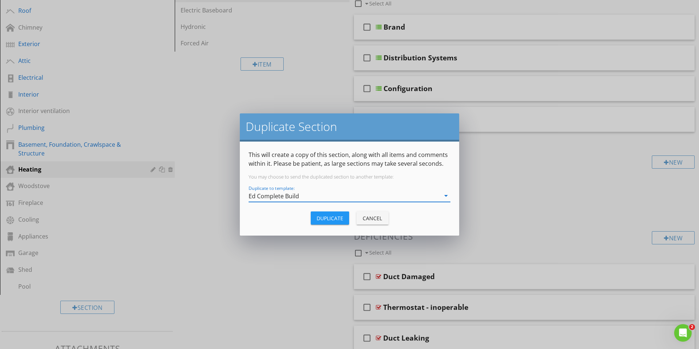
click at [328, 219] on div "Duplicate" at bounding box center [330, 218] width 27 height 8
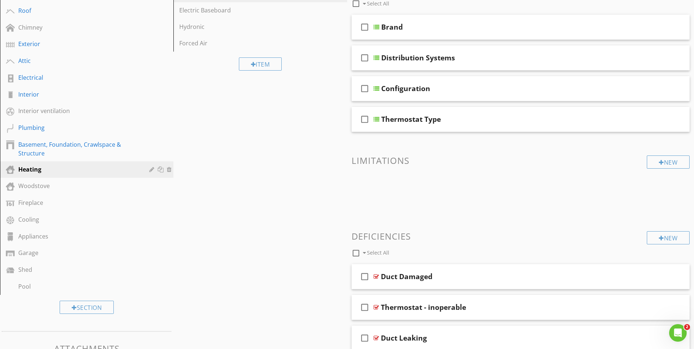
click at [151, 170] on div at bounding box center [152, 169] width 7 height 6
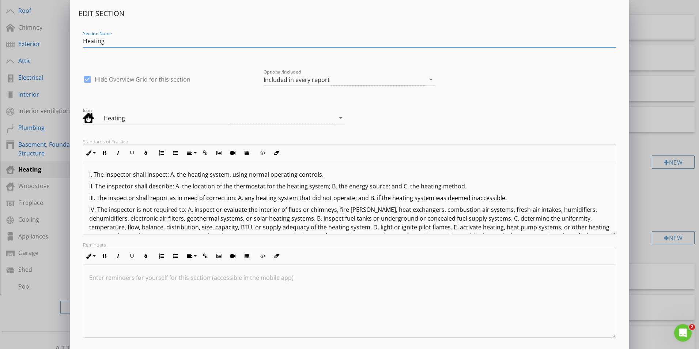
click at [655, 199] on div "Edit Section Section Name Heating check_box Hide Overview Grid for this section…" at bounding box center [349, 193] width 699 height 387
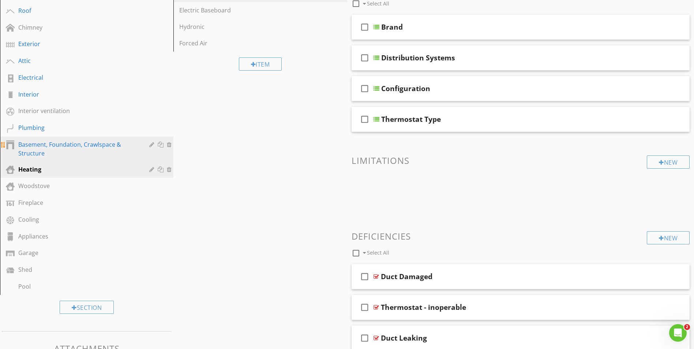
click at [154, 150] on div "Basement, Foundation, Crawlspace & Structure" at bounding box center [92, 149] width 148 height 18
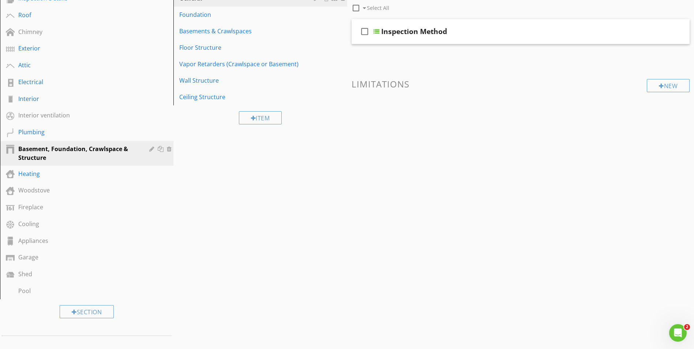
scroll to position [0, 0]
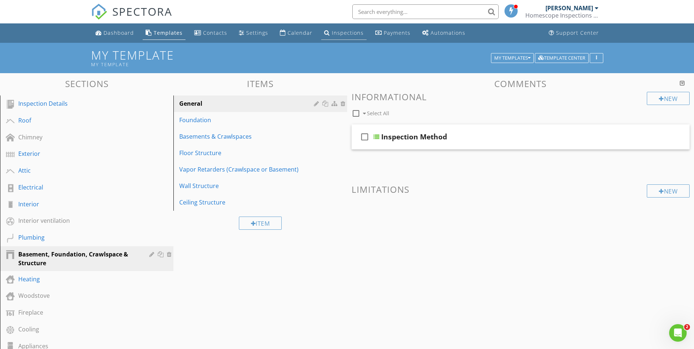
click at [341, 33] on div "Inspections" at bounding box center [348, 32] width 32 height 7
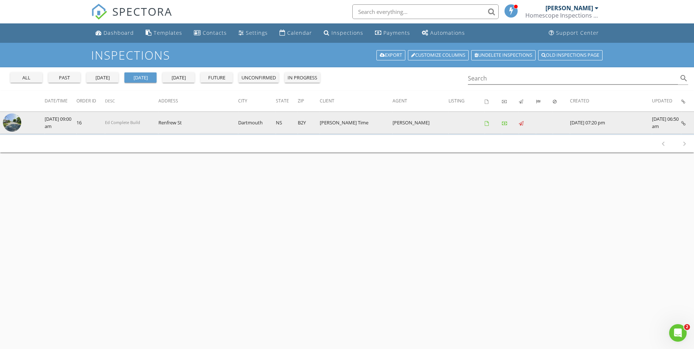
click at [14, 122] on img at bounding box center [12, 122] width 18 height 18
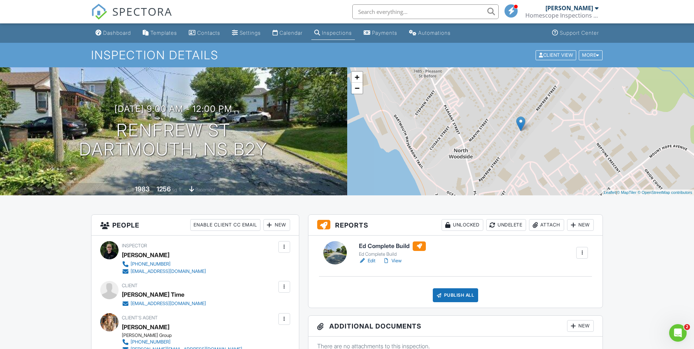
click at [580, 253] on div at bounding box center [581, 252] width 7 height 7
click at [568, 312] on div "Delete" at bounding box center [565, 310] width 15 height 8
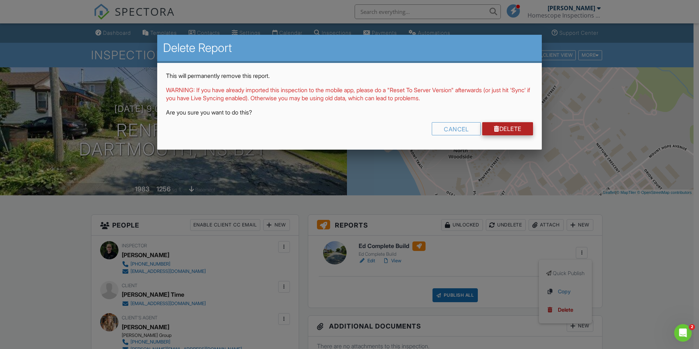
click at [517, 129] on link "Delete" at bounding box center [507, 128] width 51 height 13
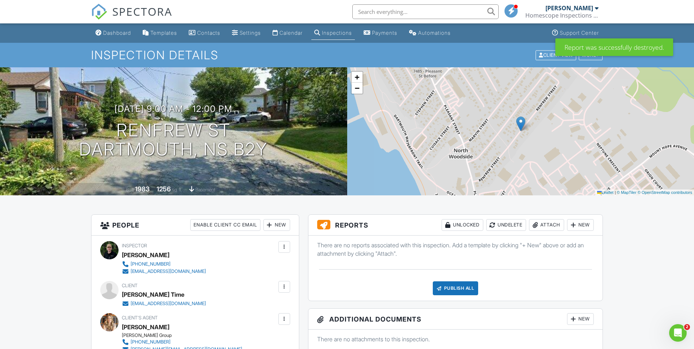
click at [581, 224] on div "New" at bounding box center [580, 225] width 27 height 12
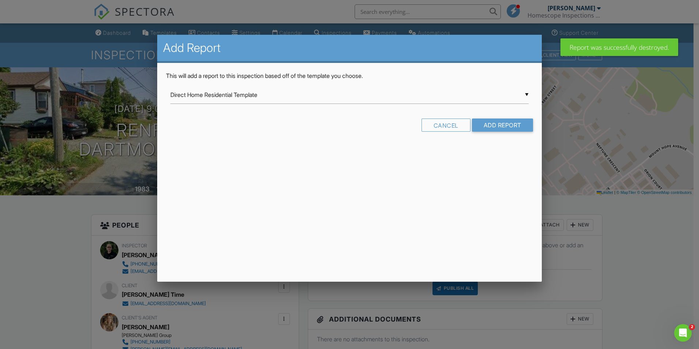
click at [517, 93] on div "▼ Direct Home Residential Template Direct Home Residential Template Direct Home…" at bounding box center [349, 95] width 358 height 18
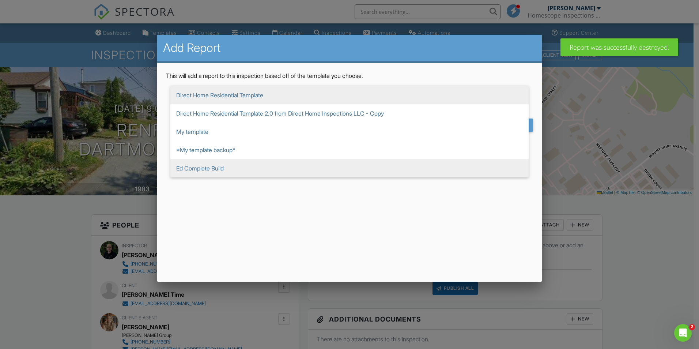
click at [228, 168] on span "Ed Complete Build" at bounding box center [349, 168] width 358 height 18
type input "Ed Complete Build"
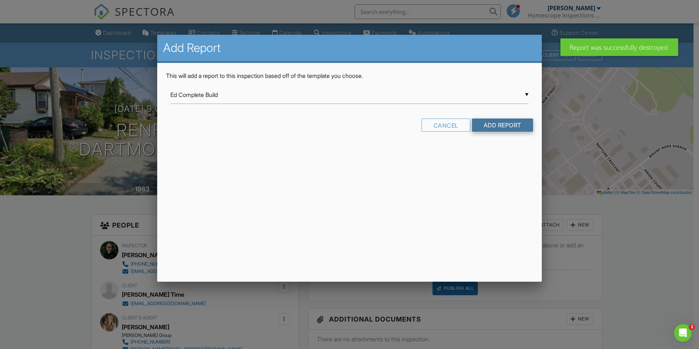
click at [505, 125] on input "Add Report" at bounding box center [502, 125] width 61 height 13
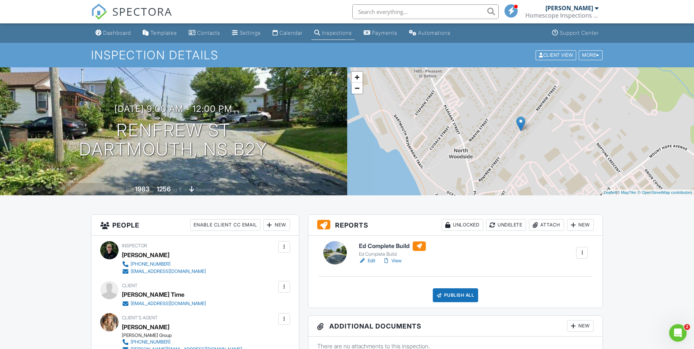
click at [368, 260] on link "Edit" at bounding box center [367, 260] width 16 height 7
